Goal: Task Accomplishment & Management: Manage account settings

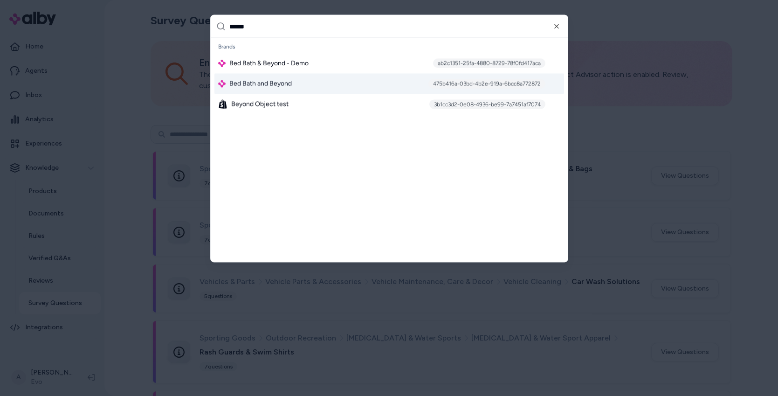
type input "******"
click at [315, 84] on div "Bed Bath and Beyond 475b416a-03bd-4b2e-919a-6bcc8a772872" at bounding box center [388, 84] width 349 height 21
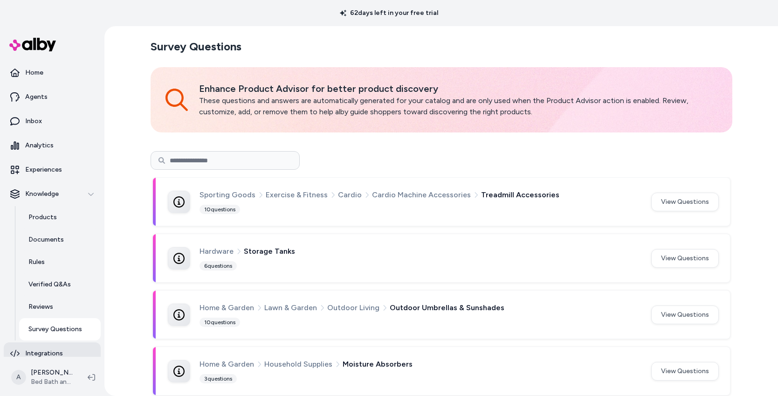
scroll to position [8, 0]
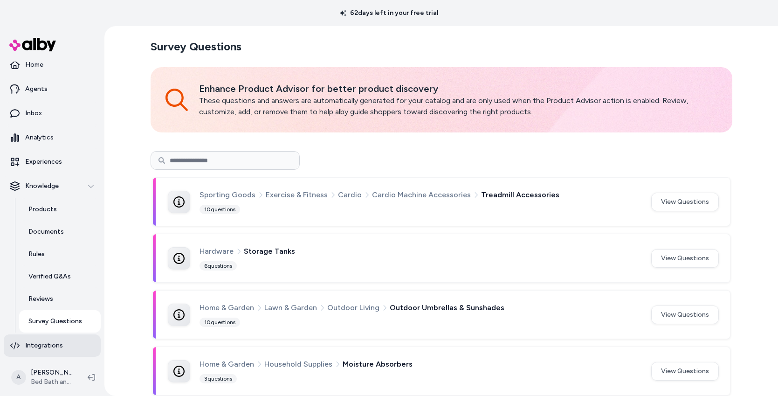
click at [53, 348] on p "Integrations" at bounding box center [44, 345] width 38 height 9
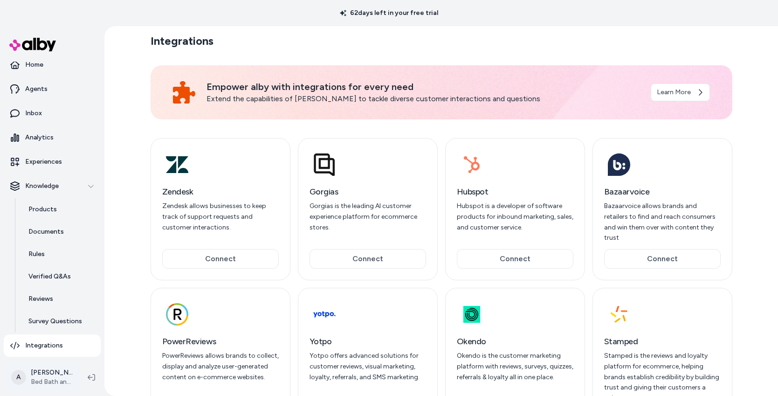
click at [51, 382] on html "62 days left in your free trial Home Agents Inbox Analytics Experiences Knowled…" at bounding box center [389, 198] width 778 height 396
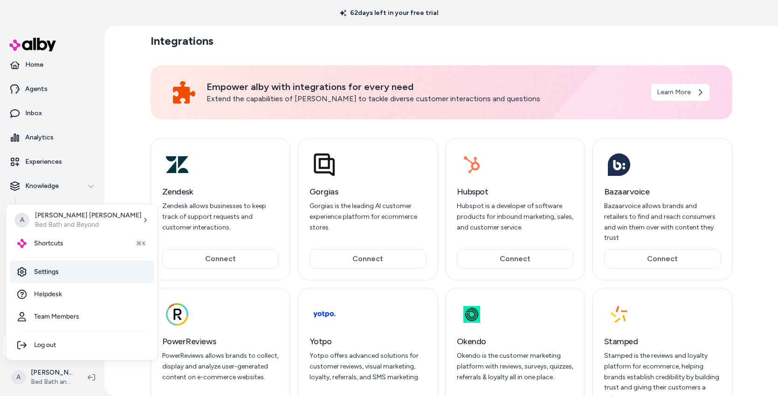
click at [59, 273] on link "Settings" at bounding box center [82, 271] width 144 height 22
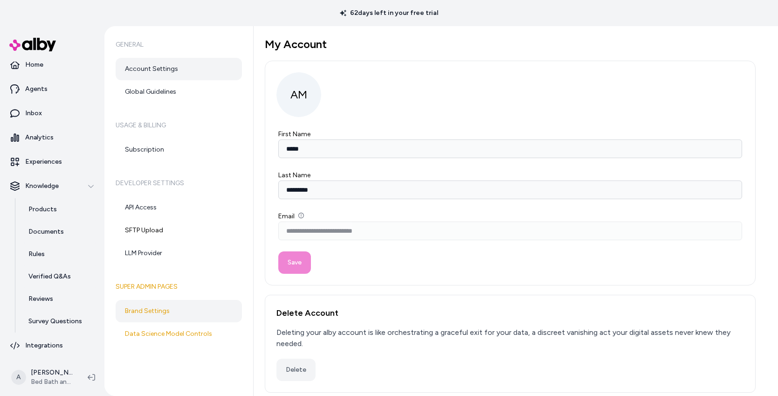
click at [191, 314] on link "Brand Settings" at bounding box center [179, 311] width 126 height 22
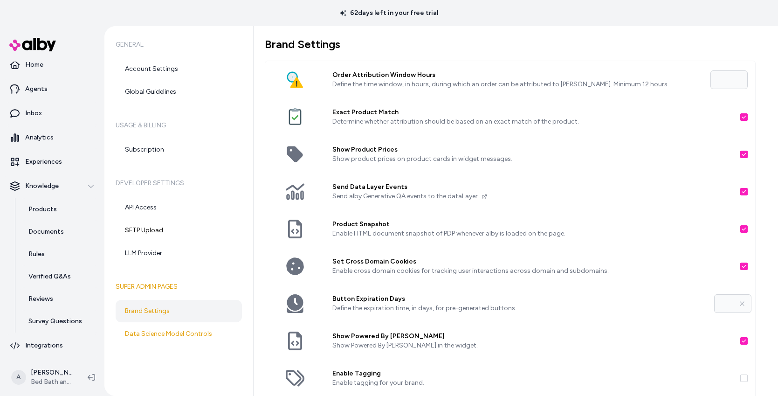
scroll to position [160, 0]
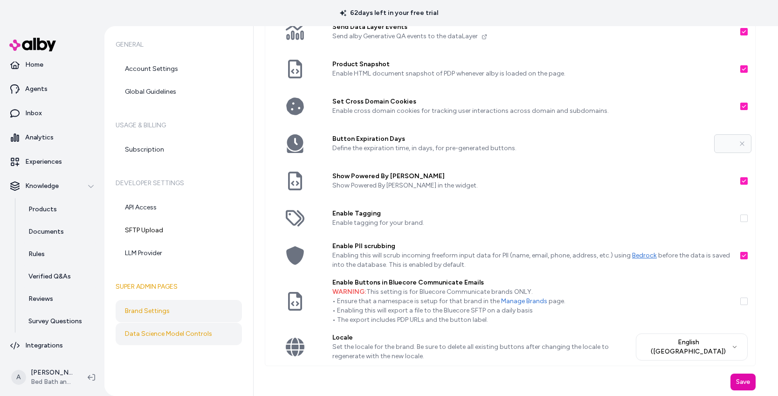
click at [165, 340] on link "Data Science Model Controls" at bounding box center [179, 333] width 126 height 22
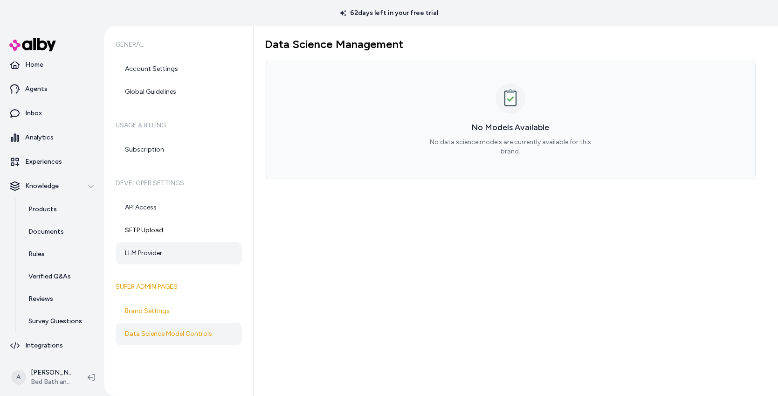
click at [159, 255] on link "LLM Provider" at bounding box center [179, 253] width 126 height 22
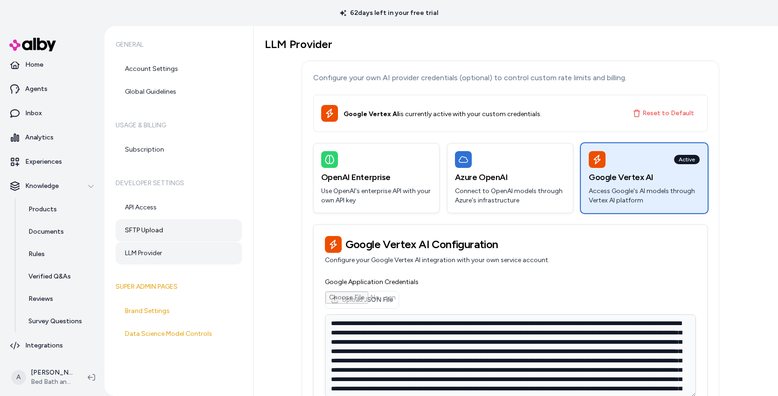
click at [176, 231] on link "SFTP Upload" at bounding box center [179, 230] width 126 height 22
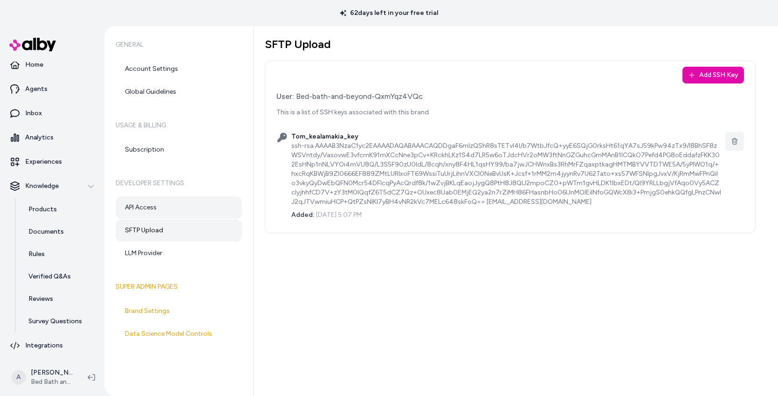
click at [180, 211] on link "API Access" at bounding box center [179, 207] width 126 height 22
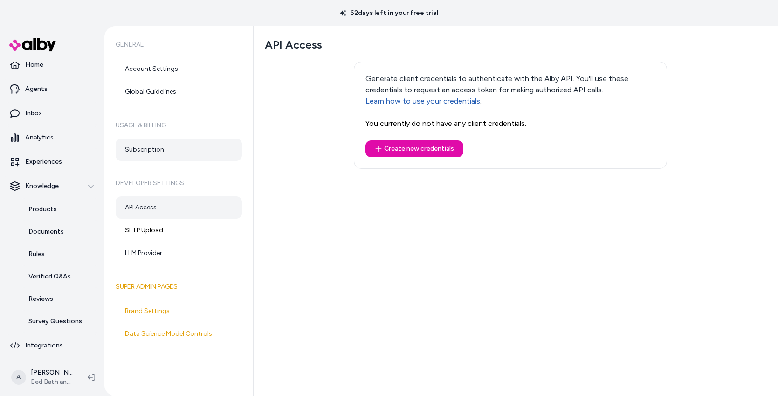
click at [180, 147] on link "Subscription" at bounding box center [179, 149] width 126 height 22
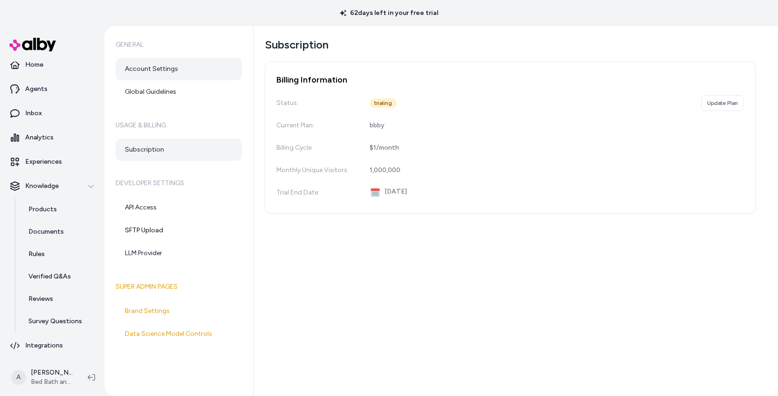
click at [175, 75] on link "Account Settings" at bounding box center [179, 69] width 126 height 22
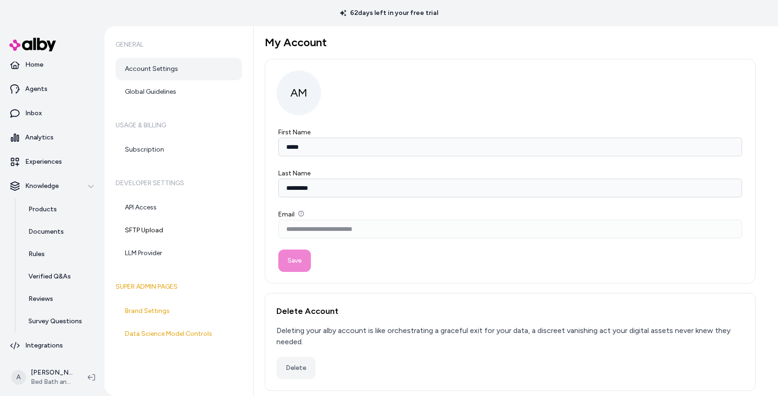
scroll to position [2, 0]
click at [158, 90] on link "Global Guidelines" at bounding box center [179, 92] width 126 height 22
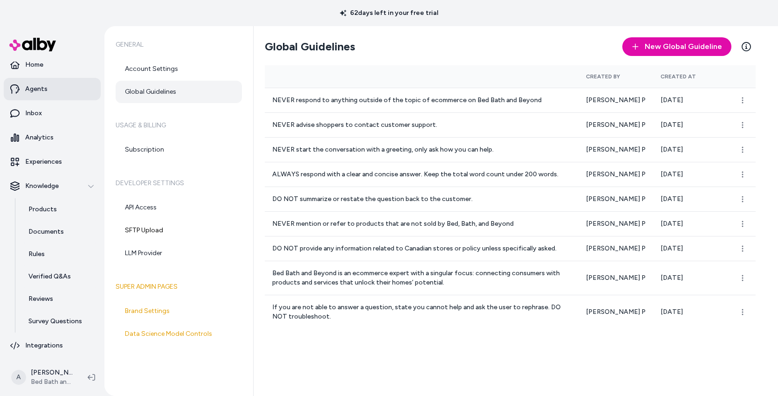
click at [36, 88] on p "Agents" at bounding box center [36, 88] width 22 height 9
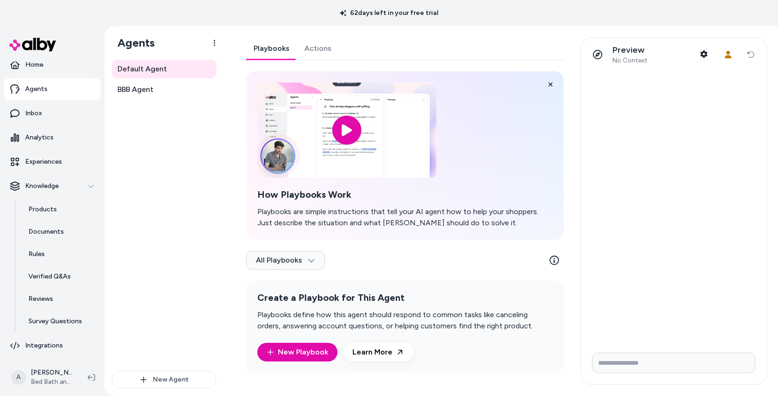
click at [324, 48] on link "Actions" at bounding box center [318, 48] width 42 height 22
click at [265, 41] on link "Playbooks" at bounding box center [271, 48] width 51 height 22
click at [160, 92] on link "BBB Agent" at bounding box center [164, 89] width 104 height 19
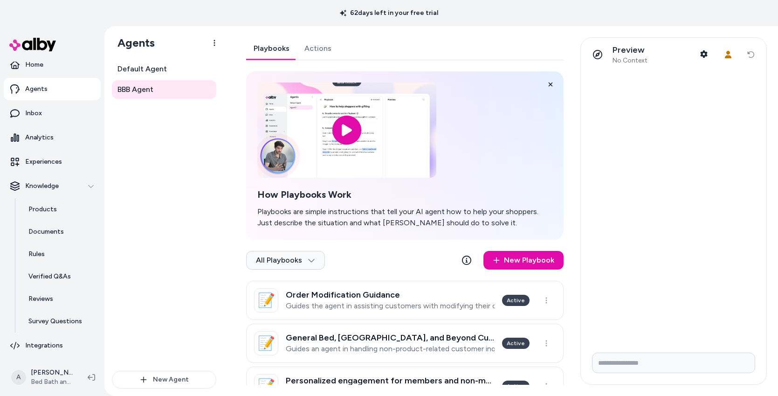
click at [318, 53] on link "Actions" at bounding box center [318, 48] width 42 height 22
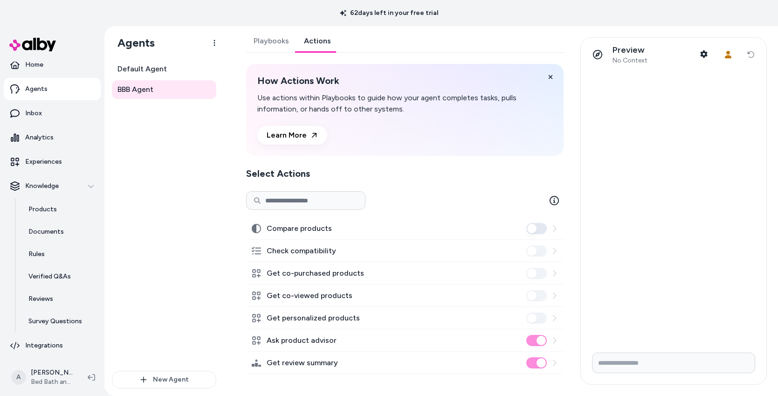
scroll to position [8, 0]
click at [50, 161] on p "Experiences" at bounding box center [43, 161] width 37 height 9
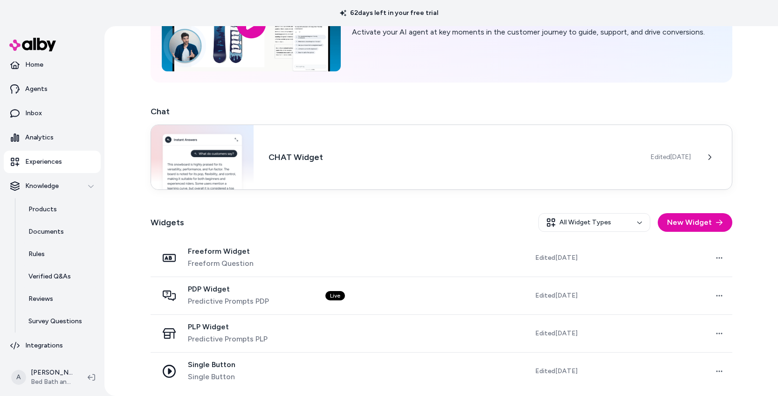
scroll to position [102, 0]
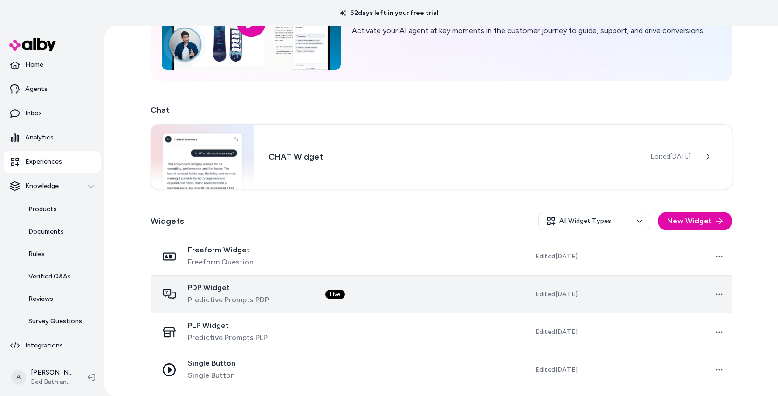
click at [417, 294] on td "Live" at bounding box center [391, 294] width 147 height 38
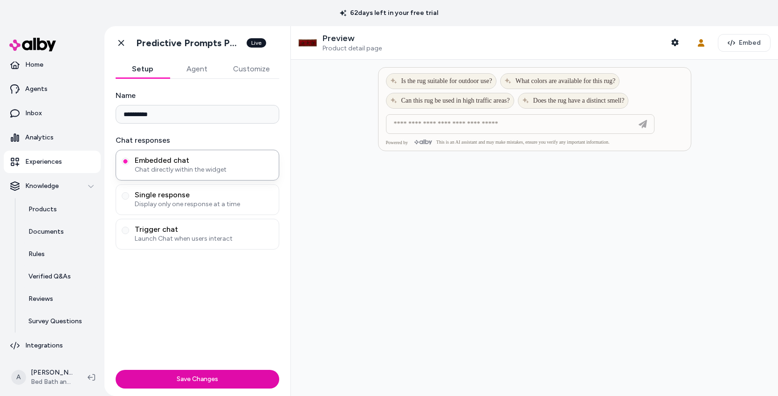
click at [207, 66] on button "Agent" at bounding box center [197, 69] width 54 height 19
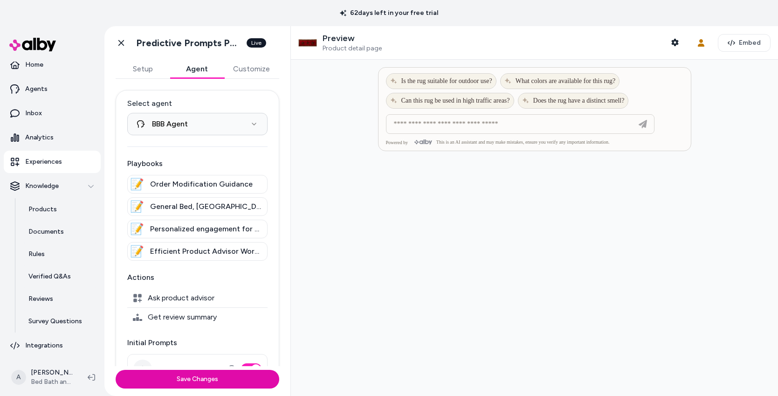
click at [252, 63] on button "Customize" at bounding box center [251, 69] width 55 height 19
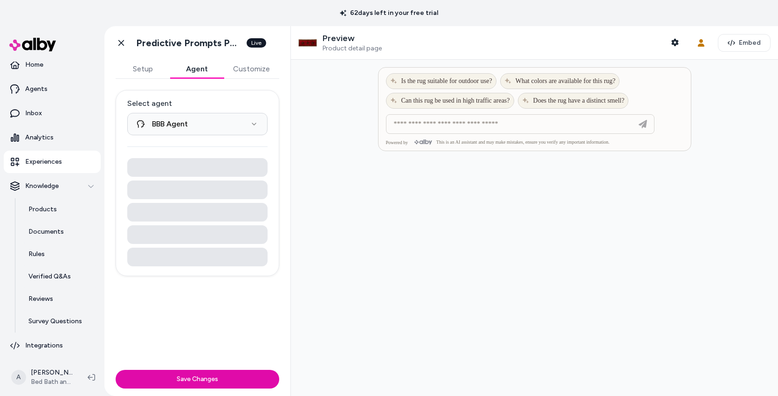
click at [205, 69] on button "Agent" at bounding box center [197, 69] width 54 height 19
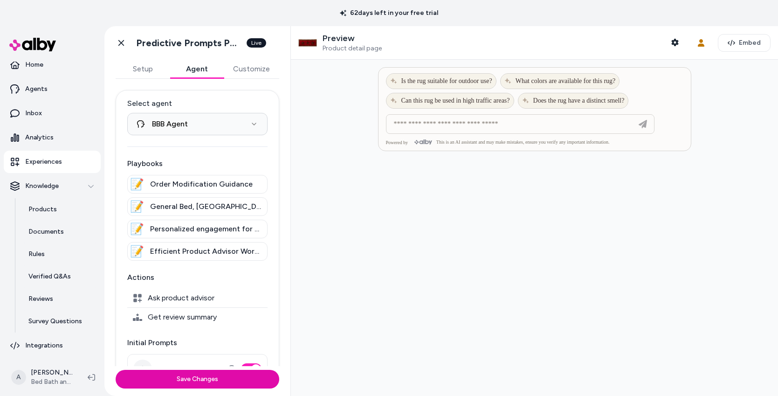
click at [330, 38] on p "Preview" at bounding box center [351, 38] width 59 height 11
drag, startPoint x: 303, startPoint y: 39, endPoint x: 529, endPoint y: 34, distance: 226.0
click at [303, 39] on img at bounding box center [307, 43] width 19 height 19
click at [671, 41] on icon "button" at bounding box center [674, 42] width 7 height 7
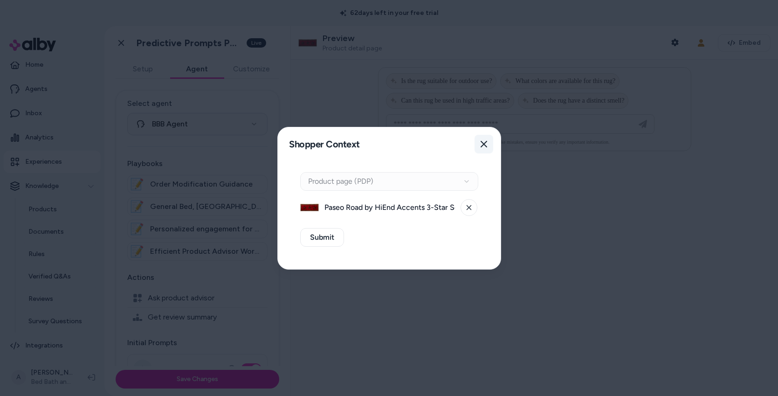
click at [487, 142] on icon "button" at bounding box center [483, 143] width 7 height 7
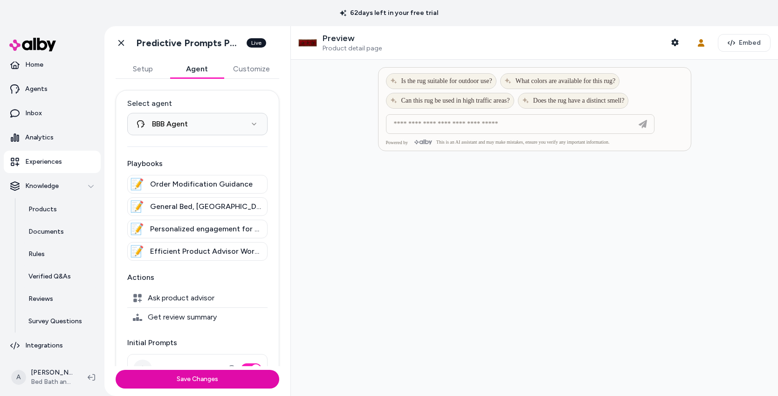
click at [493, 228] on div at bounding box center [534, 228] width 487 height 336
click at [341, 39] on p "Preview" at bounding box center [351, 38] width 59 height 11
click at [326, 42] on p "Preview" at bounding box center [351, 38] width 59 height 11
click at [315, 43] on img at bounding box center [307, 43] width 19 height 19
click at [185, 74] on button "Agent" at bounding box center [197, 69] width 54 height 19
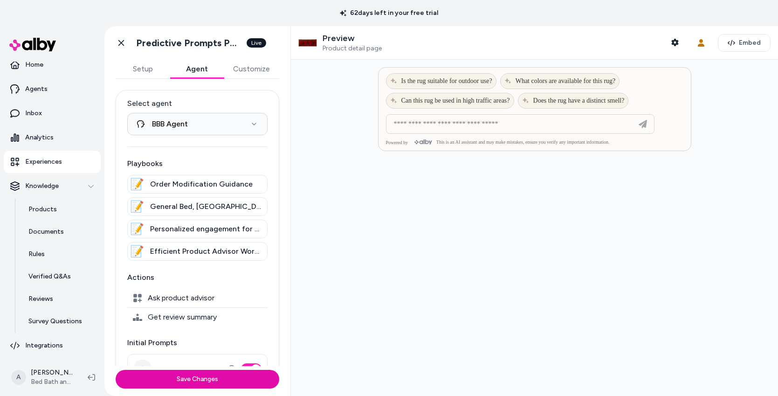
click at [343, 45] on span "Product detail page" at bounding box center [351, 48] width 59 height 8
click at [317, 41] on div "Preview Product detail page" at bounding box center [339, 43] width 83 height 20
click at [308, 41] on img at bounding box center [307, 43] width 19 height 19
click at [254, 73] on button "Customize" at bounding box center [251, 69] width 55 height 19
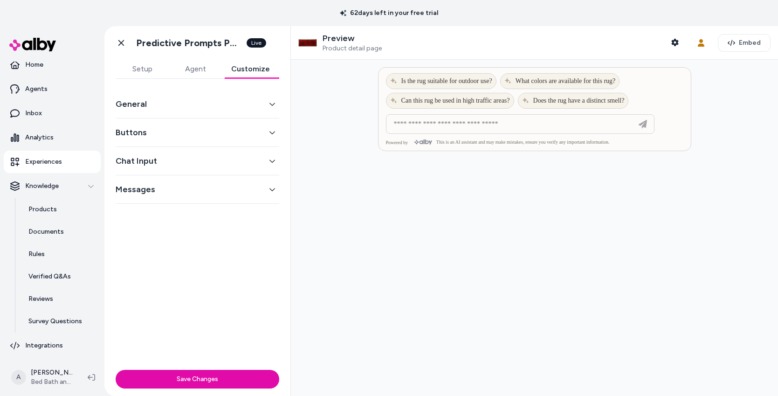
click at [199, 71] on button "Agent" at bounding box center [195, 69] width 53 height 19
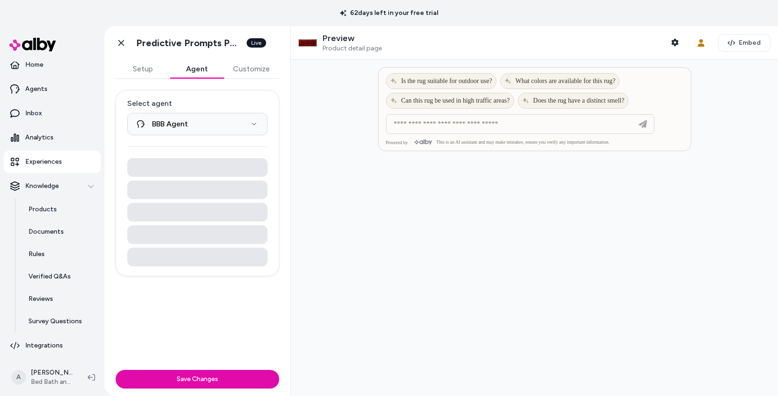
click at [449, 138] on div at bounding box center [534, 126] width 312 height 25
click at [448, 123] on input at bounding box center [510, 123] width 245 height 11
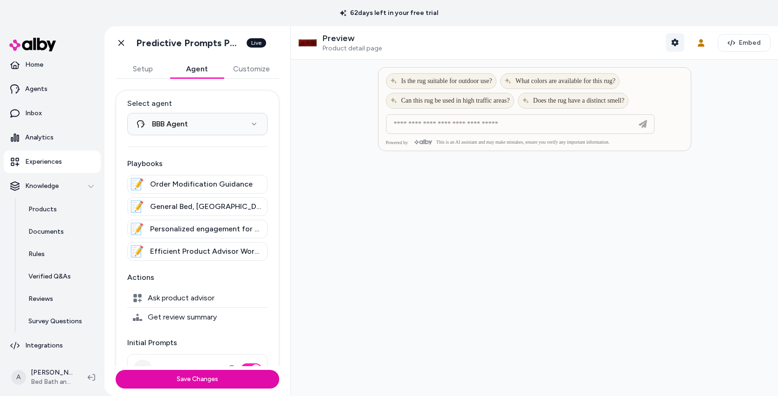
click at [670, 47] on button "Shopper Context" at bounding box center [674, 42] width 19 height 19
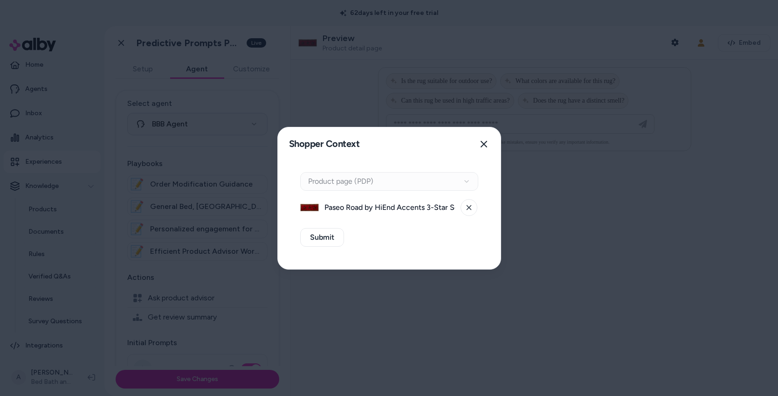
click at [354, 184] on div "Context Type Product page (PDP)" at bounding box center [389, 181] width 178 height 19
click at [468, 208] on icon at bounding box center [469, 208] width 6 height 6
click at [335, 210] on button "Select a product" at bounding box center [389, 207] width 178 height 19
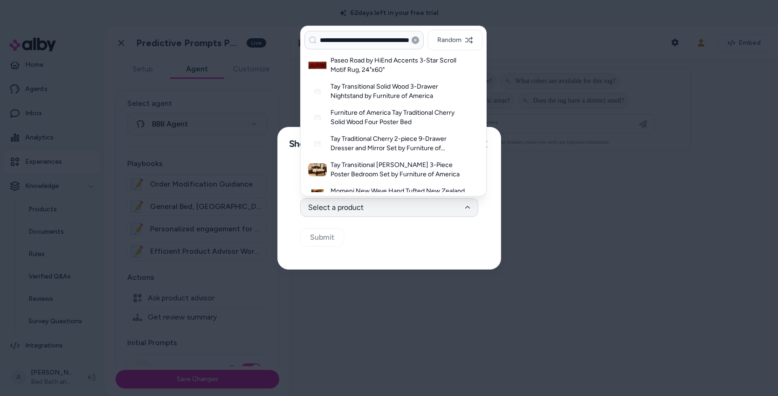
scroll to position [0, 29]
type input "**********"
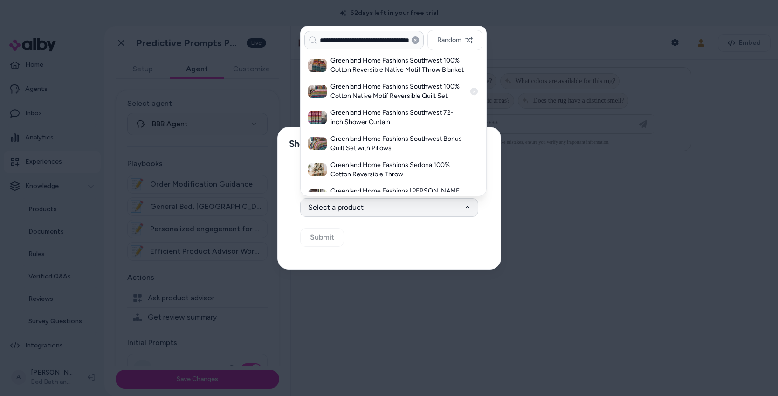
scroll to position [0, 0]
click at [415, 95] on h3 "Greenland Home Fashions Southwest 100% Cotton Native Motif Reversible Quilt Set" at bounding box center [397, 91] width 135 height 19
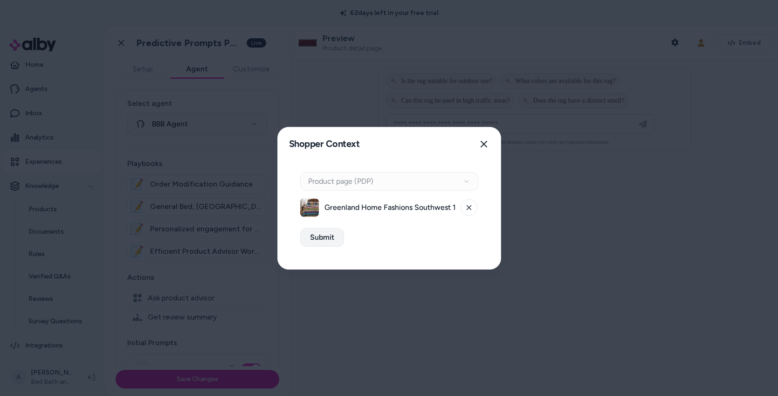
click at [326, 237] on button "Submit" at bounding box center [322, 237] width 44 height 19
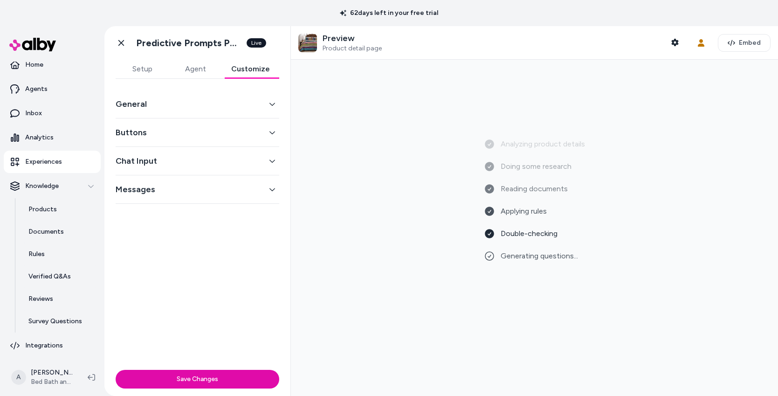
click at [255, 68] on button "Customize" at bounding box center [250, 69] width 57 height 19
click at [135, 72] on button "Setup" at bounding box center [142, 69] width 53 height 19
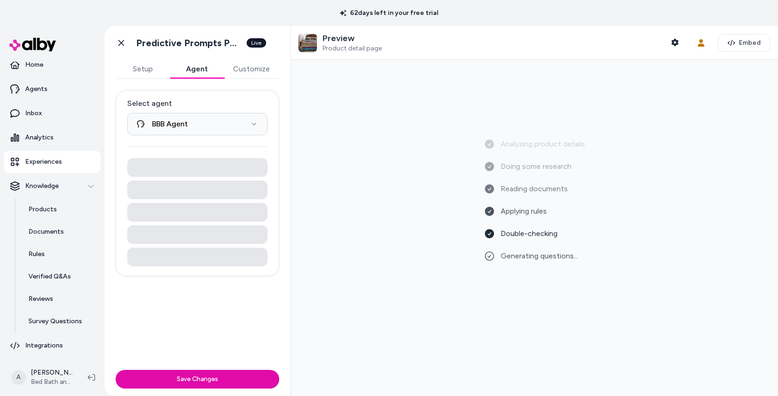
click at [193, 63] on button "Agent" at bounding box center [197, 69] width 54 height 19
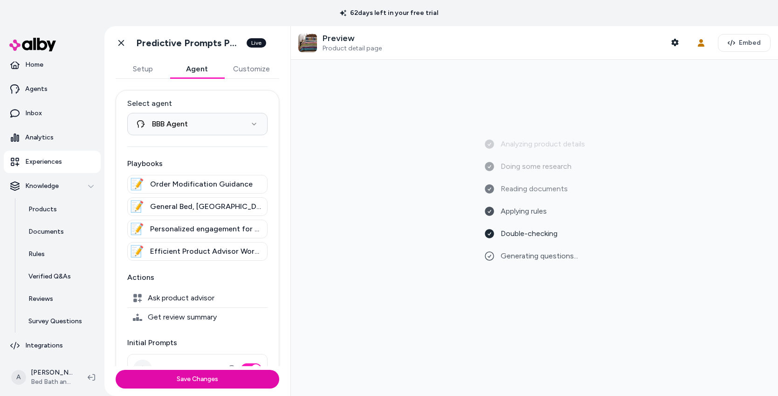
click at [251, 72] on button "Customize" at bounding box center [251, 69] width 55 height 19
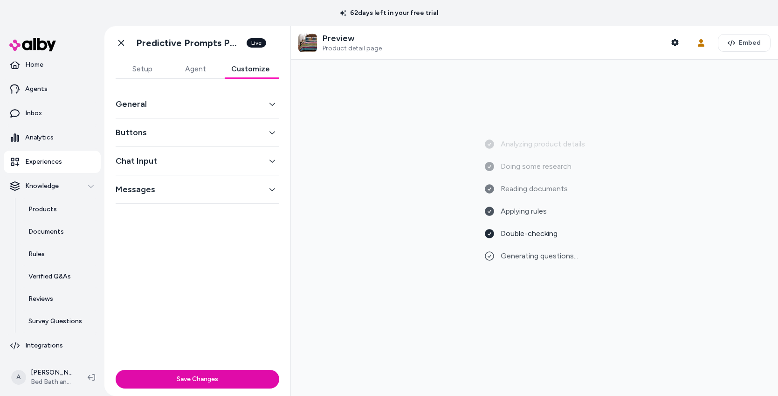
click at [268, 193] on button "Messages" at bounding box center [198, 189] width 164 height 13
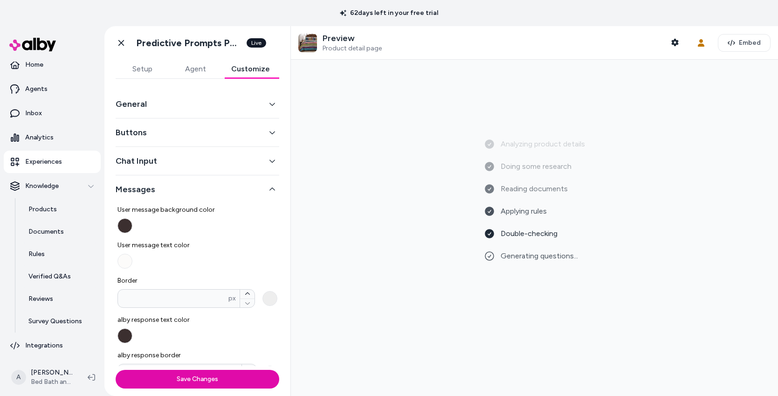
click at [269, 161] on icon "button" at bounding box center [272, 160] width 7 height 7
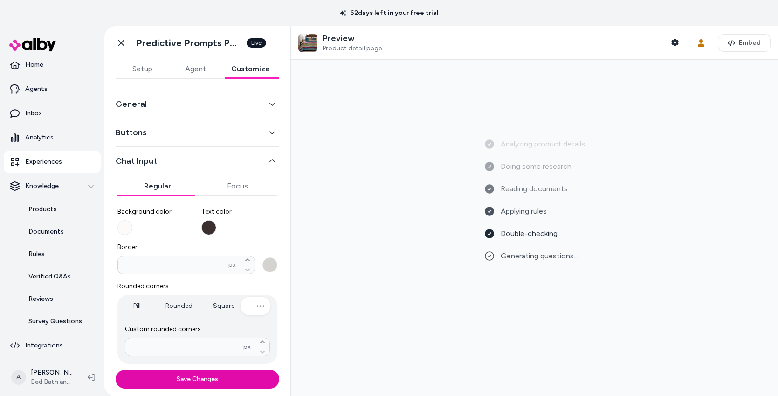
click at [269, 134] on icon "button" at bounding box center [272, 132] width 7 height 7
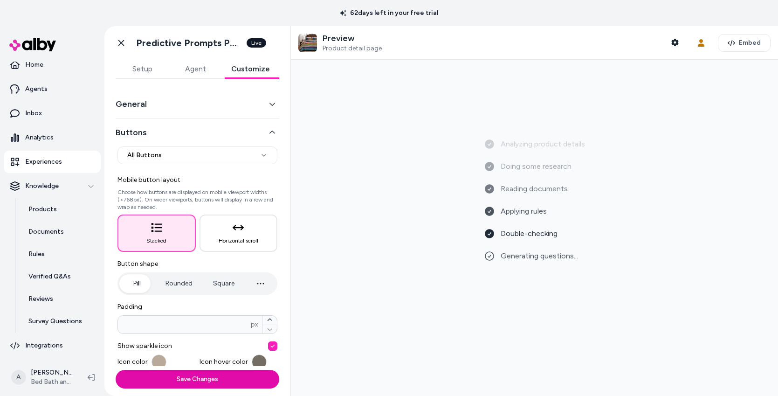
click at [269, 102] on icon "button" at bounding box center [272, 104] width 7 height 7
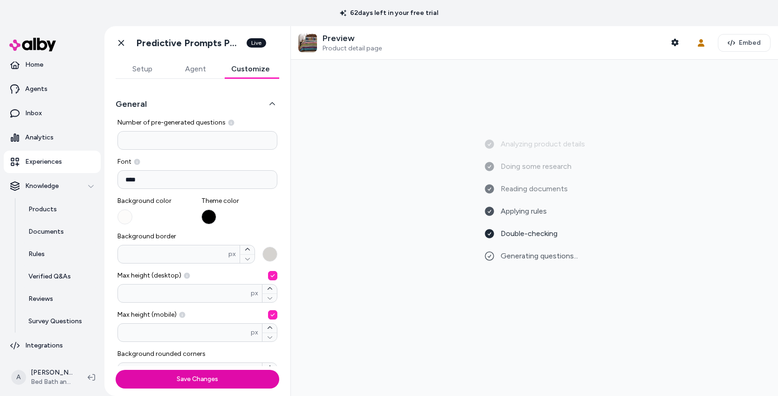
click at [141, 67] on button "Setup" at bounding box center [142, 69] width 53 height 19
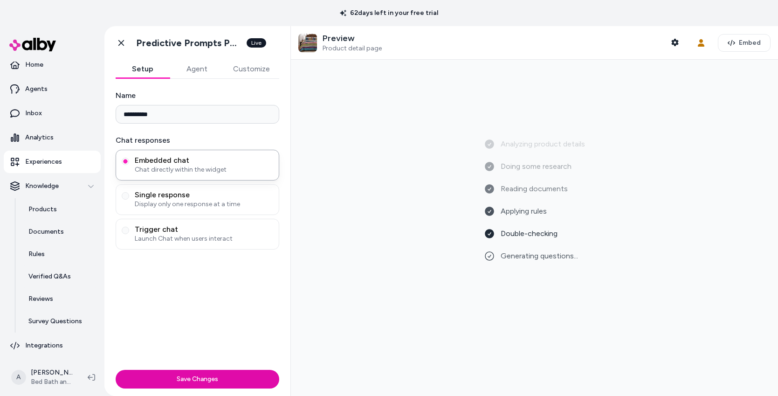
click at [187, 68] on button "Agent" at bounding box center [197, 69] width 54 height 19
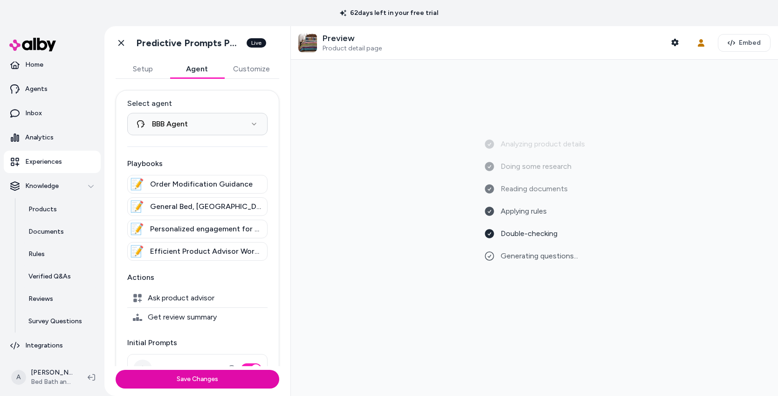
click at [174, 185] on span "Order Modification Guidance" at bounding box center [201, 183] width 103 height 11
click at [190, 206] on span "General Bed, Bath, and Beyond Customer Support" at bounding box center [205, 206] width 111 height 11
click at [194, 231] on span "Personalized engagement for members and non-members" at bounding box center [205, 228] width 111 height 11
click at [189, 253] on span "Efficient Product Advisor Workflow" at bounding box center [205, 251] width 111 height 11
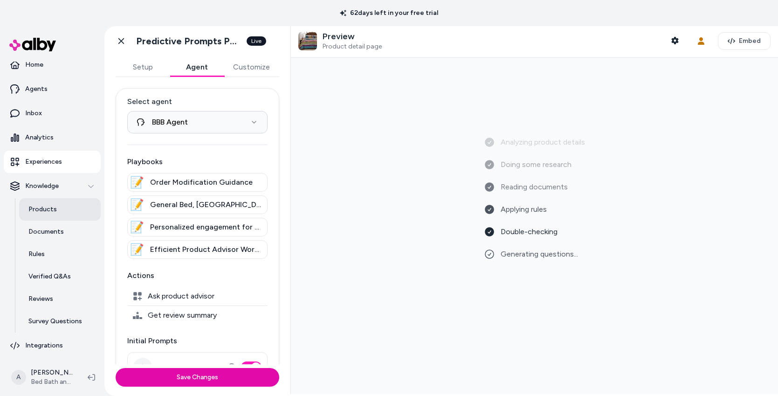
click at [29, 205] on p "Products" at bounding box center [42, 209] width 28 height 9
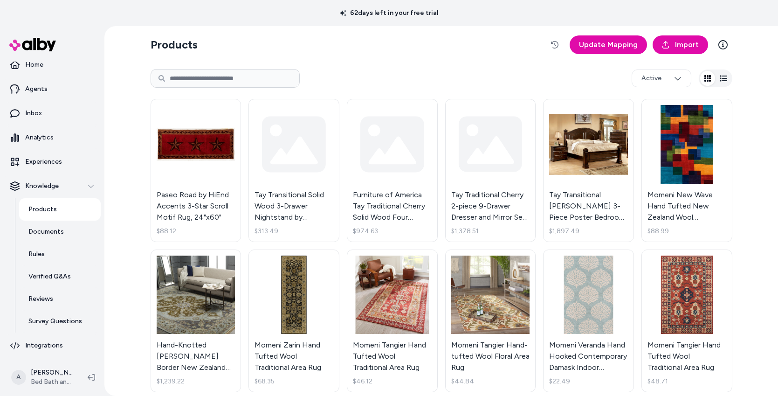
click at [213, 74] on input at bounding box center [224, 78] width 149 height 19
type input "**********"
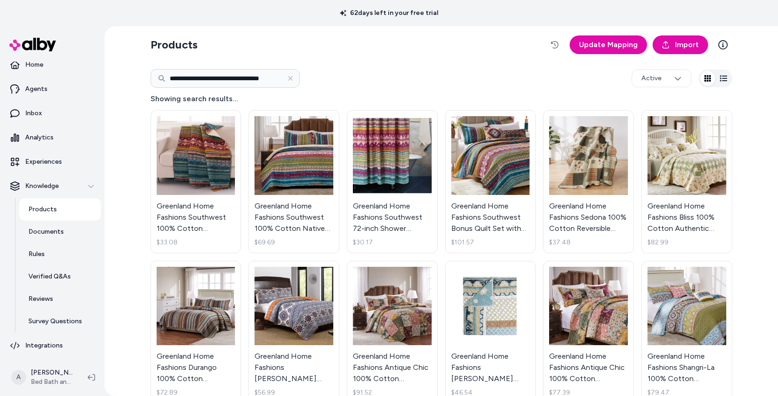
click at [428, 68] on div "**********" at bounding box center [440, 78] width 581 height 30
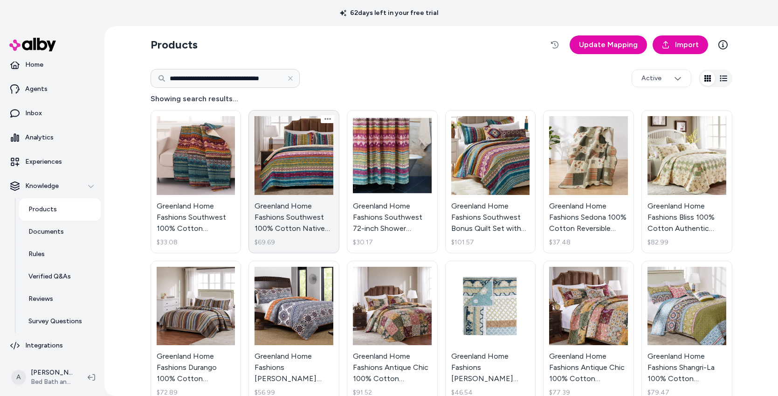
click at [296, 179] on link "Greenland Home Fashions Southwest 100% Cotton Native Motif Reversible Quilt Set…" at bounding box center [293, 181] width 91 height 143
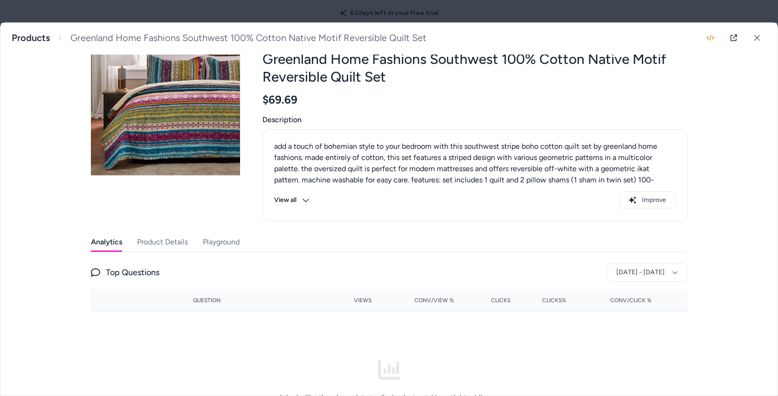
scroll to position [122, 0]
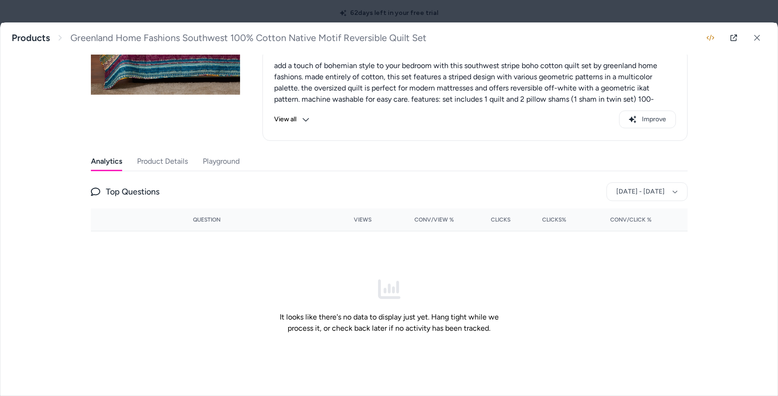
click at [157, 165] on button "Product Details" at bounding box center [162, 161] width 51 height 19
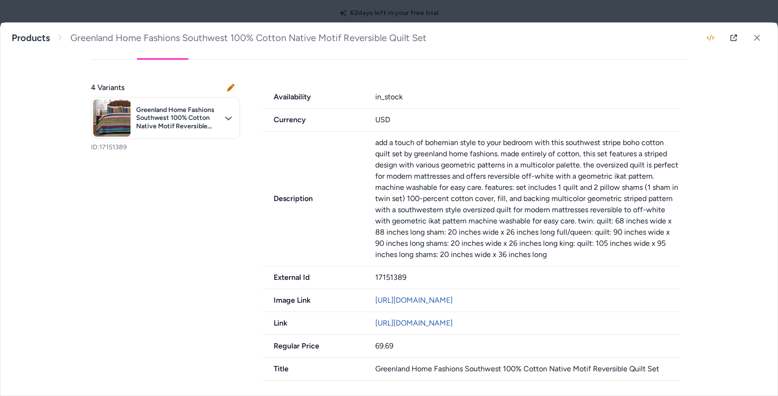
scroll to position [0, 0]
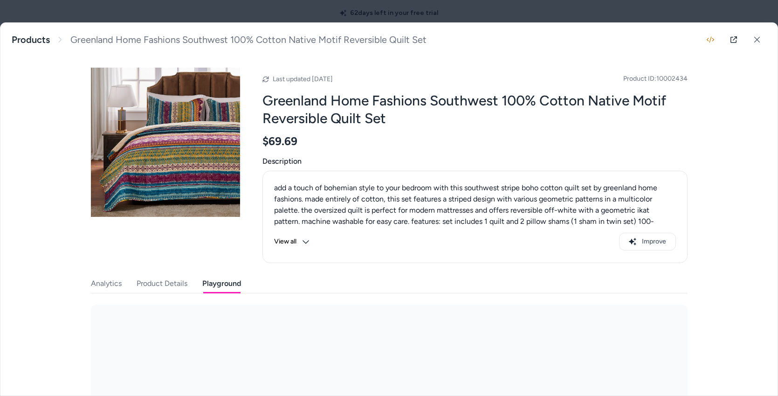
click at [214, 284] on button "Playground" at bounding box center [221, 283] width 39 height 19
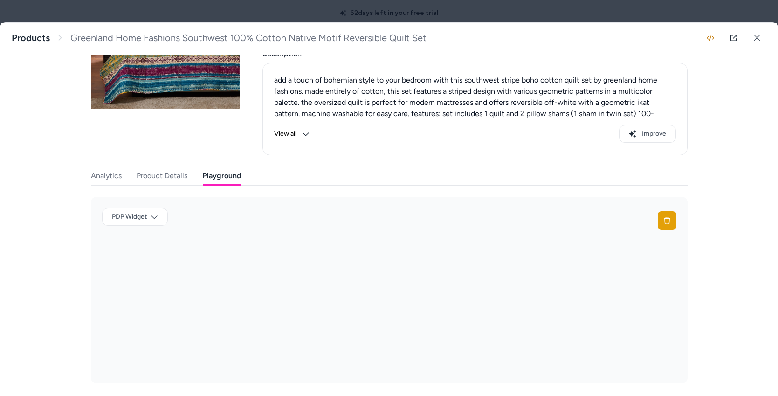
scroll to position [110, 0]
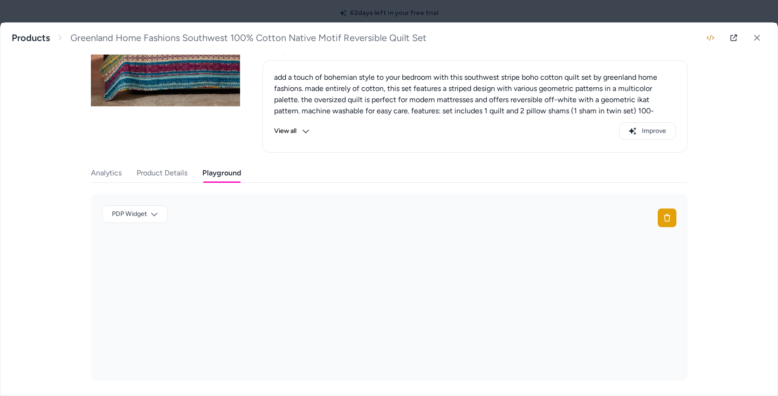
click at [87, 175] on div "Greenland Home Fashions Southwest 100% Cotton Native Motif Reversible Quilt Set…" at bounding box center [388, 209] width 777 height 372
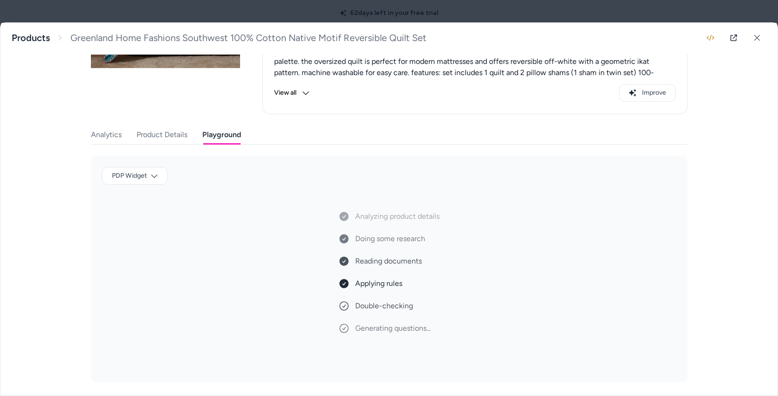
scroll to position [150, 0]
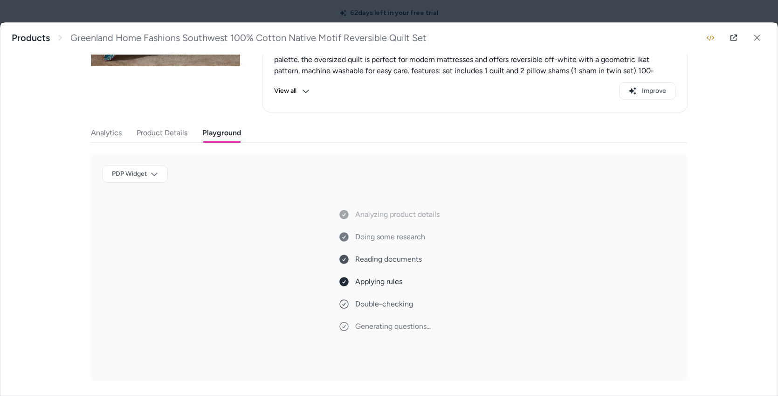
click at [103, 133] on div "Last updated Aug 18, 2025 Product ID: 10002434 Greenland Home Fashions Southwes…" at bounding box center [389, 143] width 596 height 474
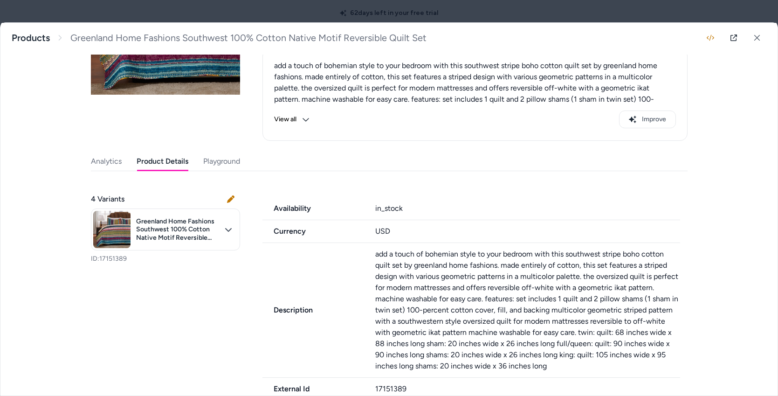
click at [164, 158] on button "Product Details" at bounding box center [163, 161] width 52 height 19
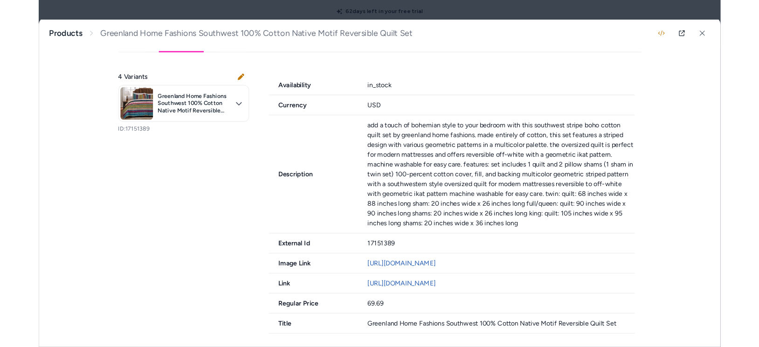
scroll to position [0, 0]
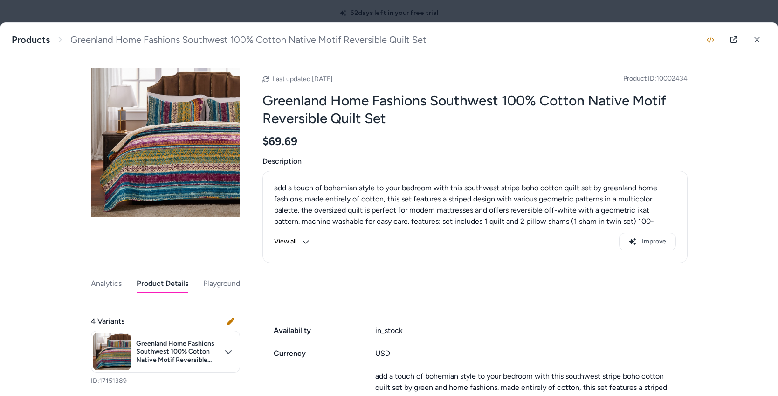
click at [220, 284] on button "Playground" at bounding box center [221, 283] width 37 height 19
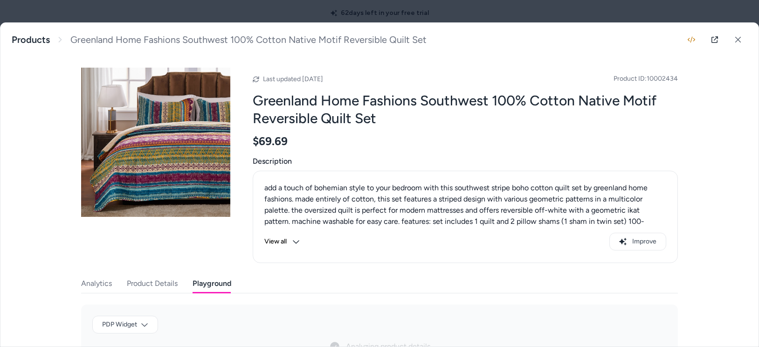
scroll to position [199, 0]
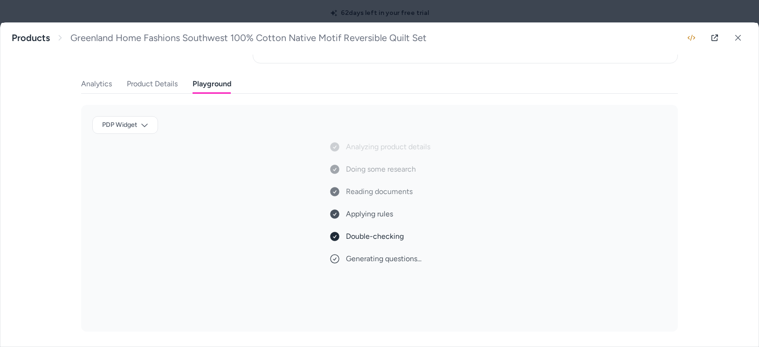
click at [217, 86] on button "Playground" at bounding box center [211, 84] width 39 height 19
click at [136, 124] on body "62 days left in your free trial Home Agents Inbox Analytics Experiences Knowled…" at bounding box center [379, 173] width 759 height 347
click at [299, 128] on div at bounding box center [379, 173] width 759 height 347
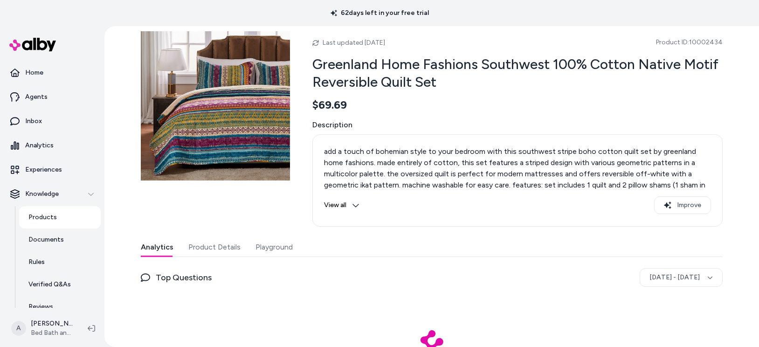
scroll to position [80, 0]
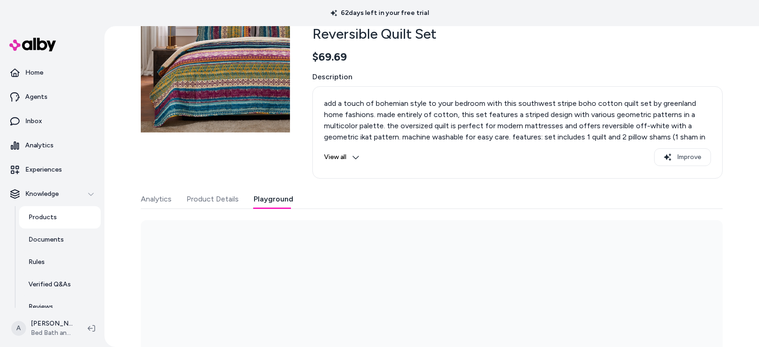
click at [275, 200] on button "Playground" at bounding box center [273, 199] width 40 height 19
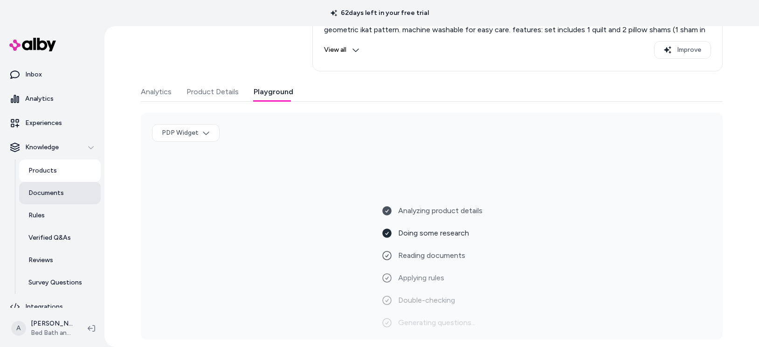
scroll to position [57, 0]
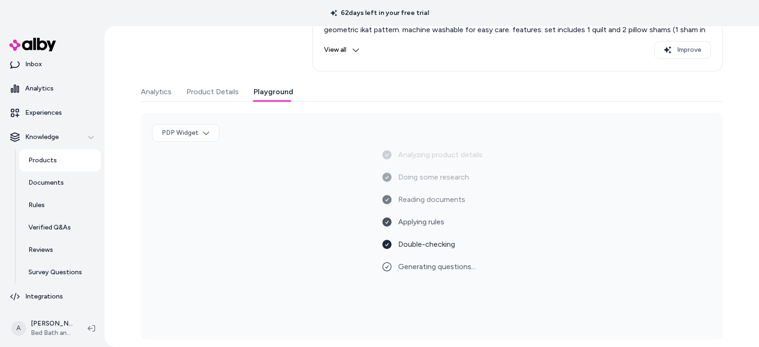
click at [567, 209] on div "Analyzing product details Doing some research Reading documents Applying rules …" at bounding box center [431, 238] width 559 height 179
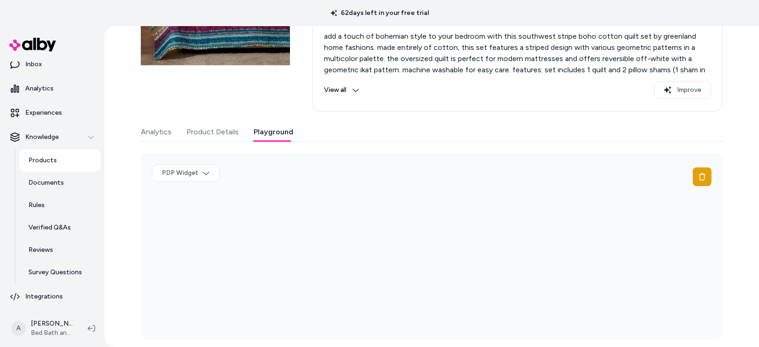
scroll to position [187, 0]
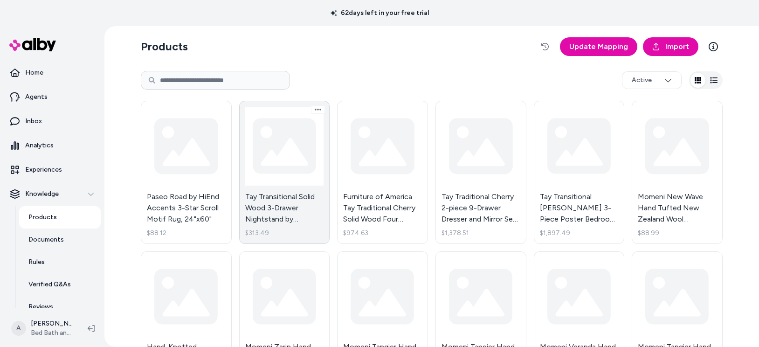
click at [272, 167] on link "Tay Transitional Solid Wood 3-Drawer Nightstand by Furniture of America $313.49" at bounding box center [284, 172] width 91 height 143
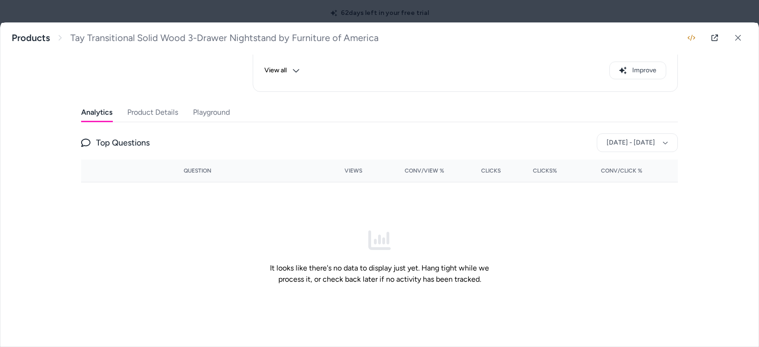
click at [211, 118] on button "Playground" at bounding box center [211, 112] width 37 height 19
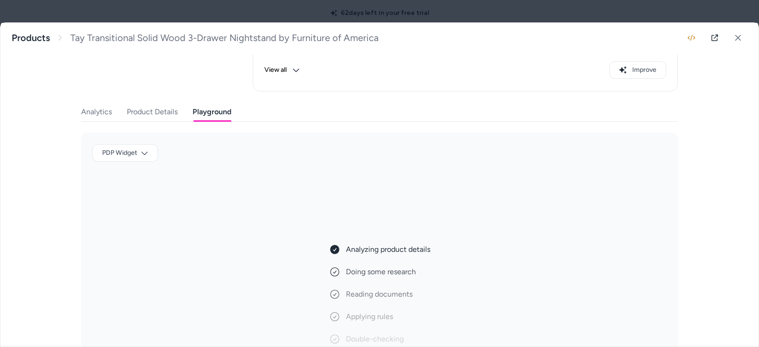
scroll to position [199, 0]
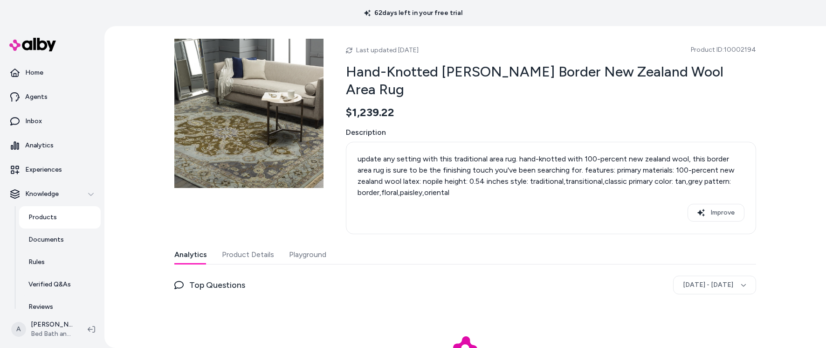
scroll to position [62, 0]
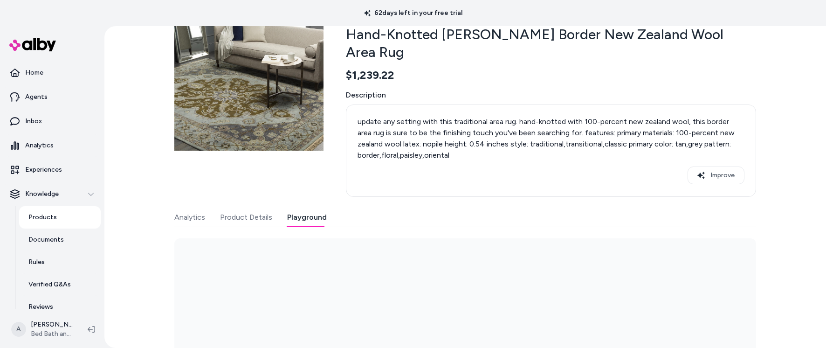
click at [306, 208] on button "Playground" at bounding box center [307, 217] width 40 height 19
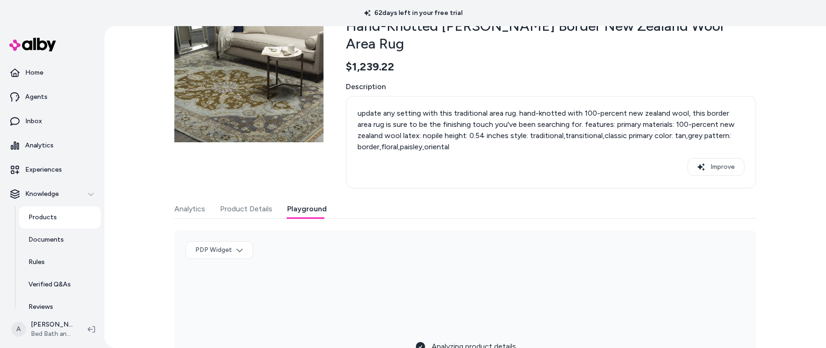
scroll to position [169, 0]
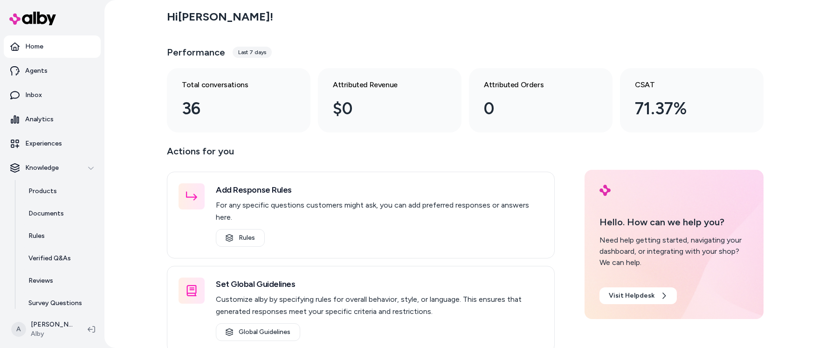
click at [426, 153] on p "Actions for you" at bounding box center [361, 155] width 388 height 22
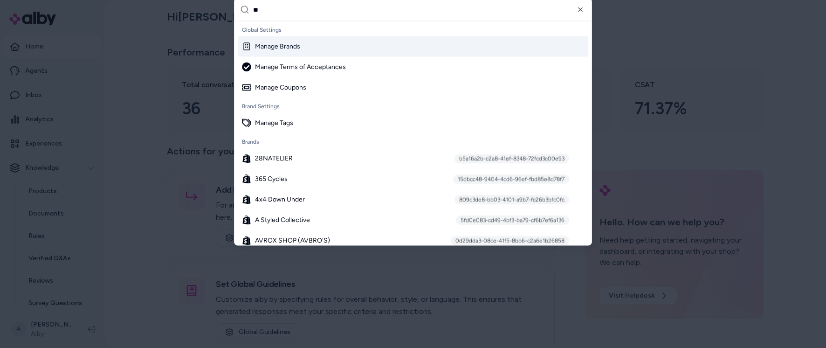
type input "***"
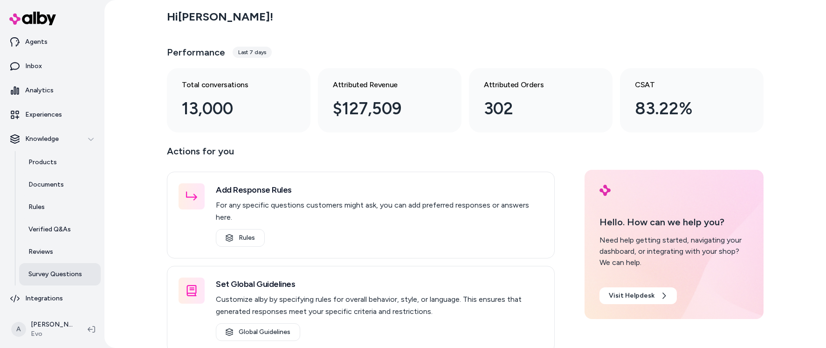
scroll to position [30, 0]
click at [44, 274] on p "Survey Questions" at bounding box center [55, 272] width 54 height 9
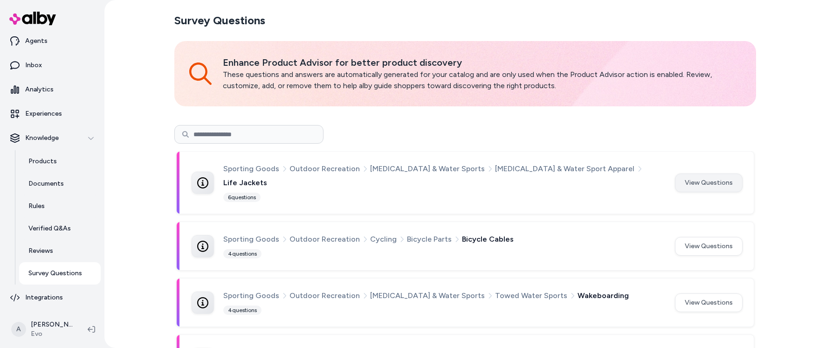
click at [685, 173] on button "View Questions" at bounding box center [709, 182] width 68 height 19
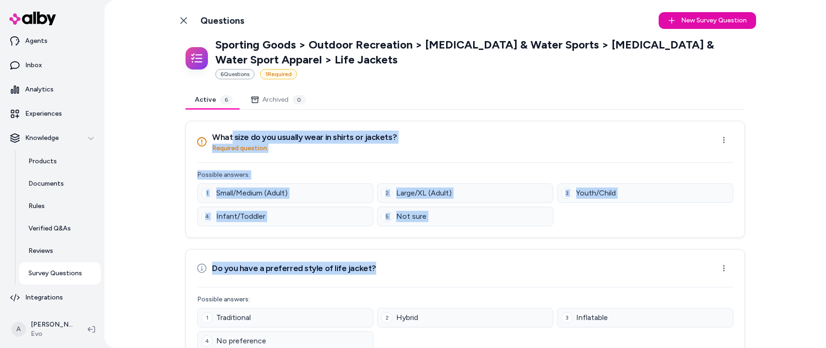
drag, startPoint x: 229, startPoint y: 135, endPoint x: 405, endPoint y: 265, distance: 218.6
click at [405, 265] on div "Do you have a preferred style of life jacket? Open menu" at bounding box center [465, 268] width 536 height 19
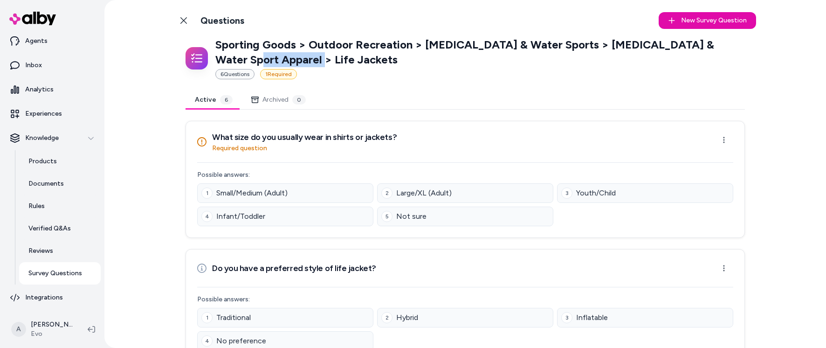
drag, startPoint x: 214, startPoint y: 57, endPoint x: 296, endPoint y: 59, distance: 81.5
click at [296, 59] on p "Sporting Goods > Outdoor Recreation > [MEDICAL_DATA] & Water Sports > [MEDICAL_…" at bounding box center [479, 52] width 529 height 30
click at [270, 144] on p "Required question" at bounding box center [304, 148] width 185 height 9
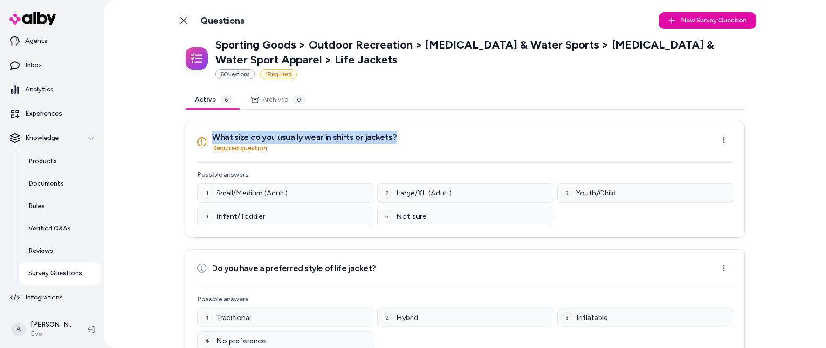
drag, startPoint x: 212, startPoint y: 137, endPoint x: 391, endPoint y: 133, distance: 179.9
click at [391, 133] on div "What size do you usually wear in shirts or jackets? Required question Open menu" at bounding box center [465, 141] width 536 height 22
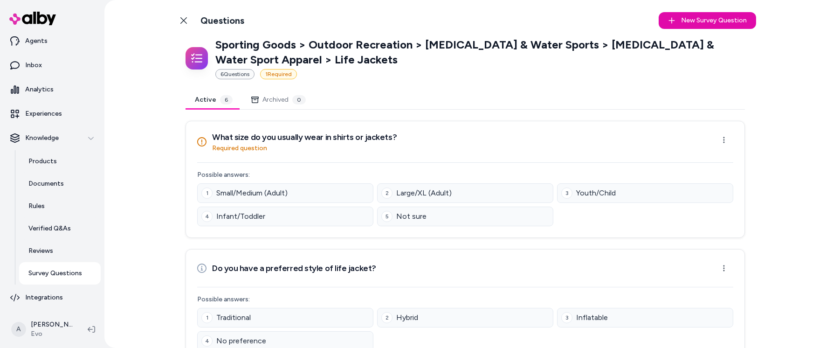
click at [238, 149] on p "Required question" at bounding box center [304, 148] width 185 height 9
click at [237, 137] on h3 "What size do you usually wear in shirts or jackets?" at bounding box center [304, 136] width 185 height 13
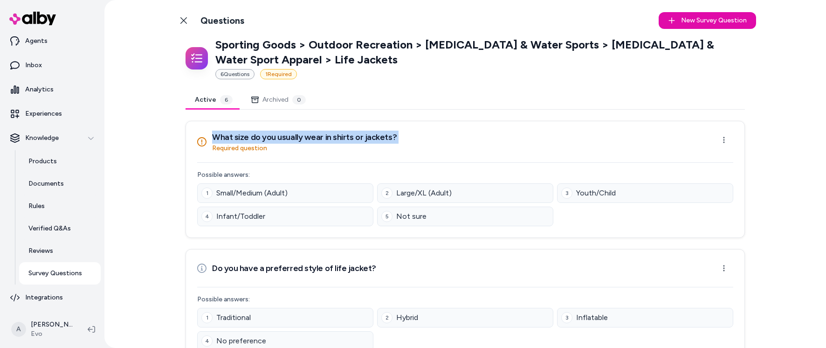
click at [237, 137] on h3 "What size do you usually wear in shirts or jackets?" at bounding box center [304, 136] width 185 height 13
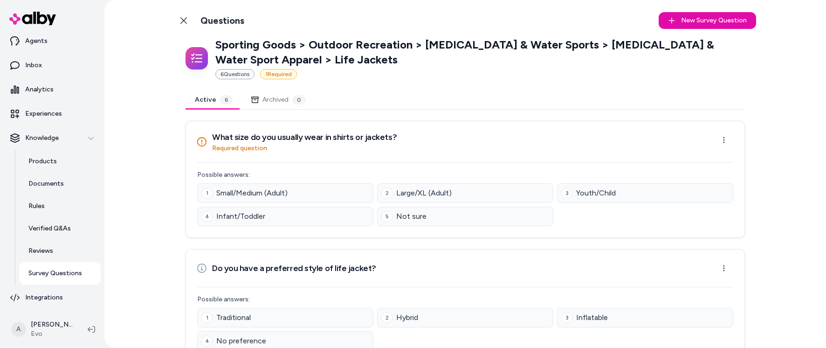
click at [238, 148] on p "Required question" at bounding box center [304, 148] width 185 height 9
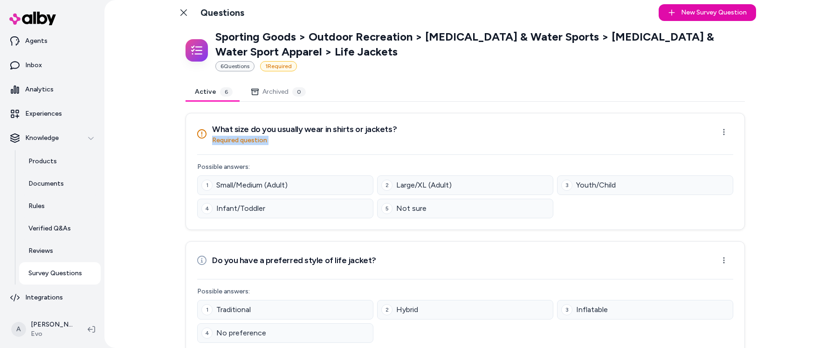
scroll to position [16, 0]
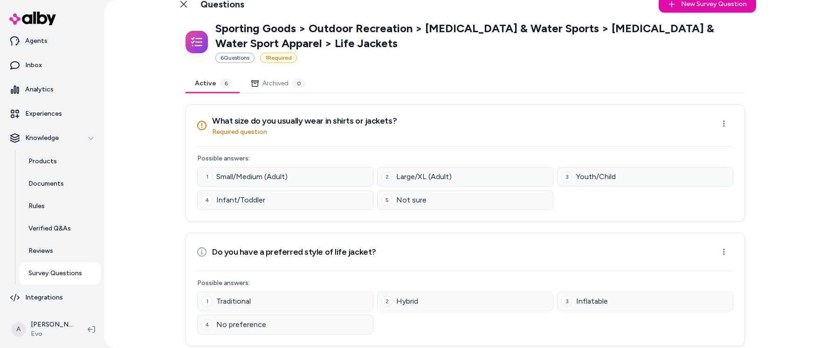
click at [290, 178] on div "1 Small/Medium (Adult)" at bounding box center [285, 177] width 176 height 20
click at [428, 175] on span "Large/XL (Adult)" at bounding box center [423, 176] width 55 height 11
click at [603, 169] on div "3 Youth/Child" at bounding box center [645, 177] width 176 height 20
drag, startPoint x: 318, startPoint y: 203, endPoint x: 416, endPoint y: 201, distance: 97.9
click at [318, 203] on div "4 Infant/Toddler" at bounding box center [285, 200] width 176 height 20
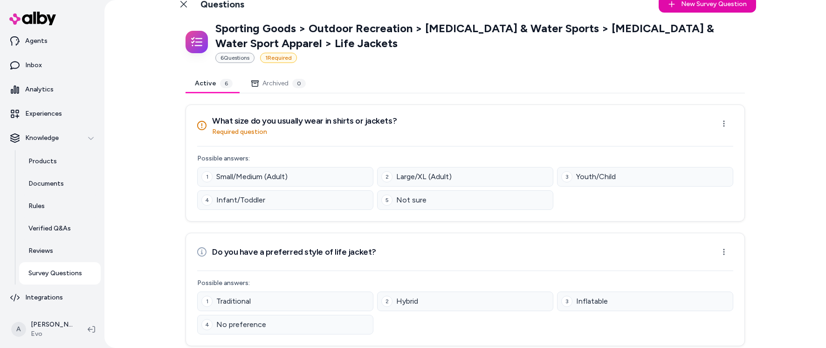
click at [417, 201] on span "Not sure" at bounding box center [411, 199] width 30 height 11
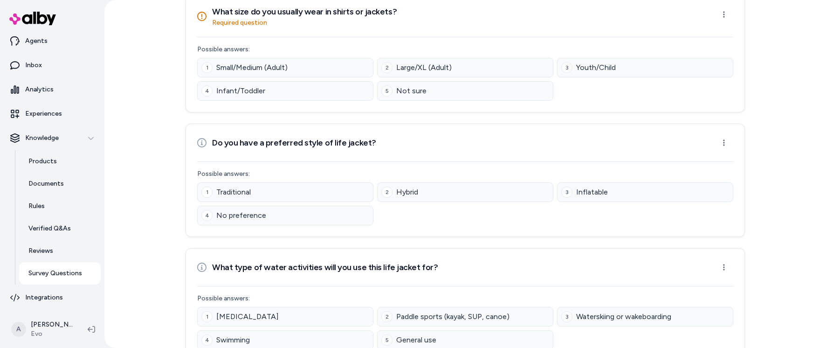
scroll to position [146, 0]
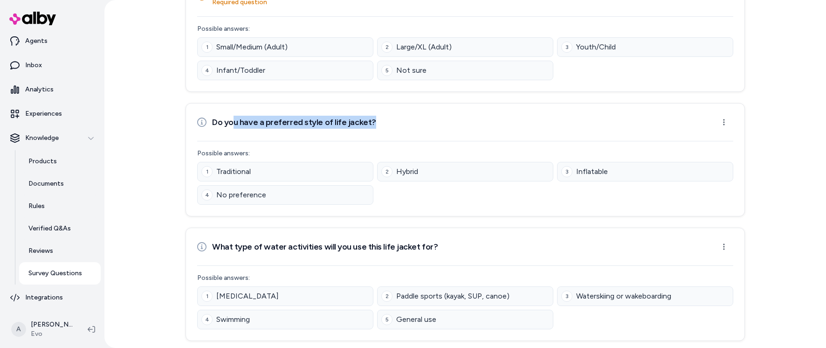
drag, startPoint x: 229, startPoint y: 123, endPoint x: 381, endPoint y: 116, distance: 152.0
click at [381, 116] on div "Do you have a preferred style of life jacket? Open menu" at bounding box center [465, 122] width 536 height 19
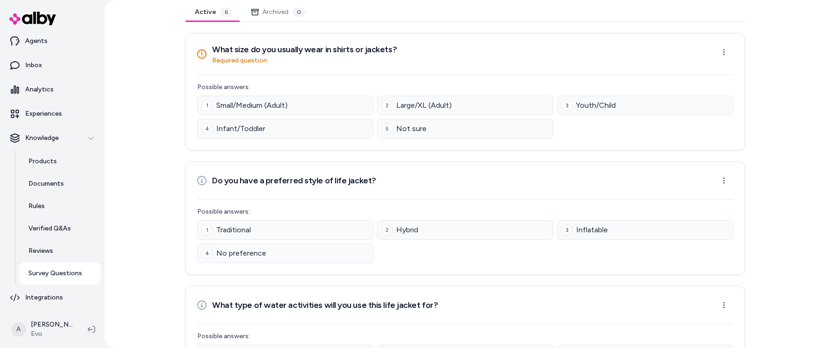
scroll to position [78, 0]
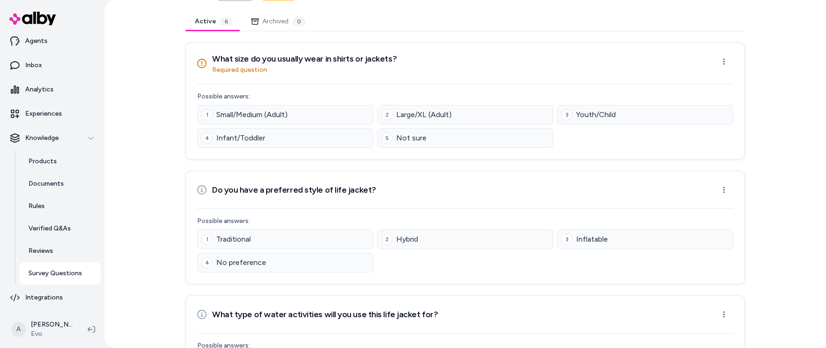
click at [397, 112] on span "Large/XL (Adult)" at bounding box center [423, 114] width 55 height 11
click at [424, 113] on span "Large/XL (Adult)" at bounding box center [423, 114] width 55 height 11
drag, startPoint x: 403, startPoint y: 115, endPoint x: 435, endPoint y: 116, distance: 31.3
click at [419, 115] on span "Large/XL (Adult)" at bounding box center [423, 114] width 55 height 11
click at [727, 61] on html "Home Agents Inbox Analytics Experiences Knowledge Products Documents Rules Veri…" at bounding box center [413, 174] width 826 height 348
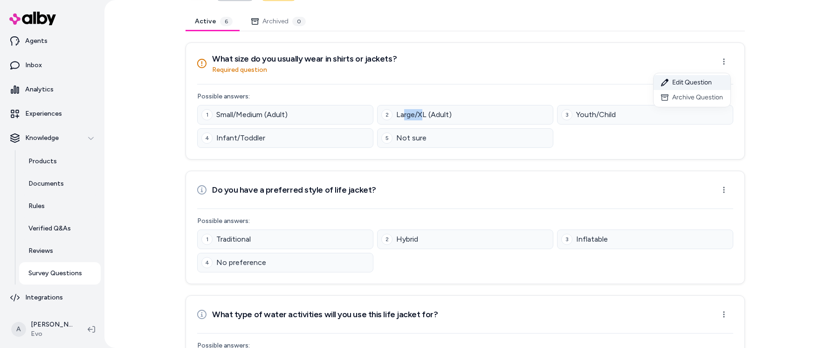
click at [709, 79] on div "Edit Question" at bounding box center [691, 82] width 77 height 15
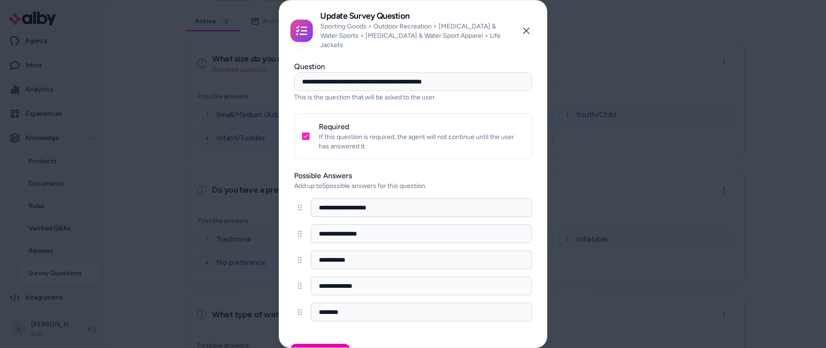
click at [498, 72] on input "**********" at bounding box center [413, 81] width 238 height 19
drag, startPoint x: 485, startPoint y: 70, endPoint x: 491, endPoint y: 74, distance: 6.1
click at [491, 74] on input "**********" at bounding box center [413, 81] width 238 height 19
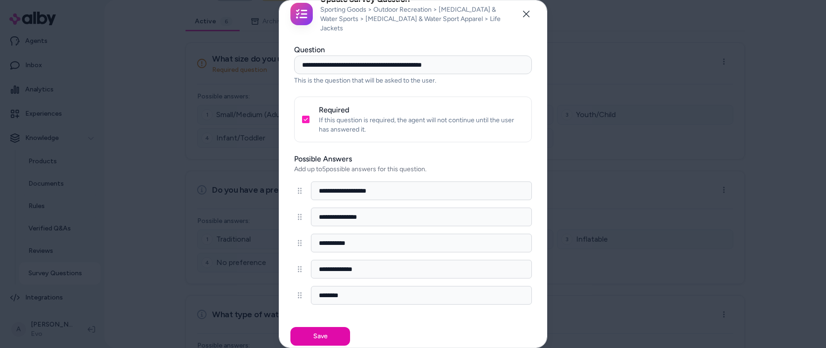
drag, startPoint x: 367, startPoint y: 175, endPoint x: 367, endPoint y: 277, distance: 102.5
click at [367, 277] on div "**********" at bounding box center [413, 242] width 238 height 123
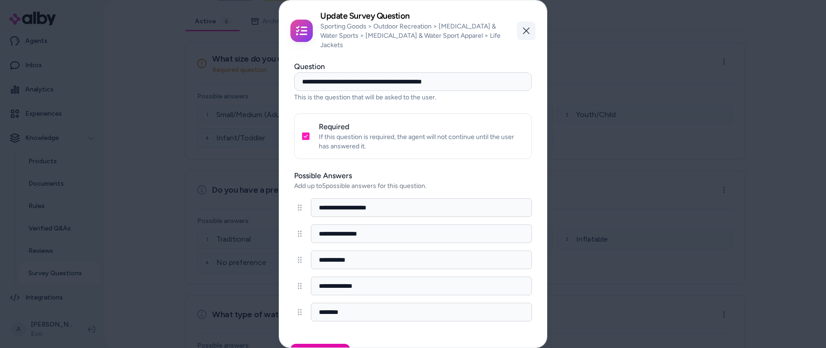
click at [524, 27] on icon "button" at bounding box center [525, 30] width 7 height 7
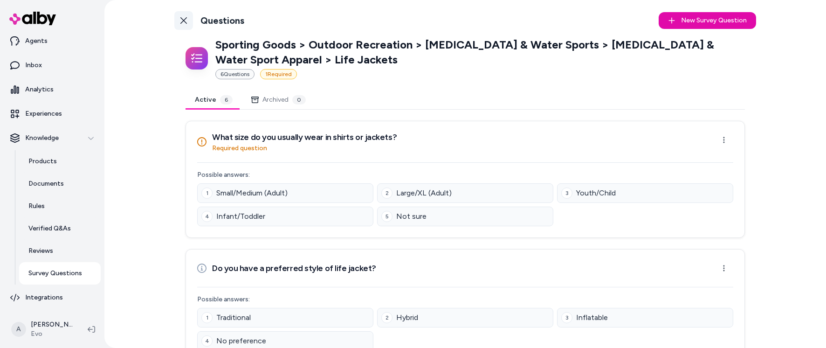
click at [184, 21] on icon at bounding box center [183, 20] width 7 height 7
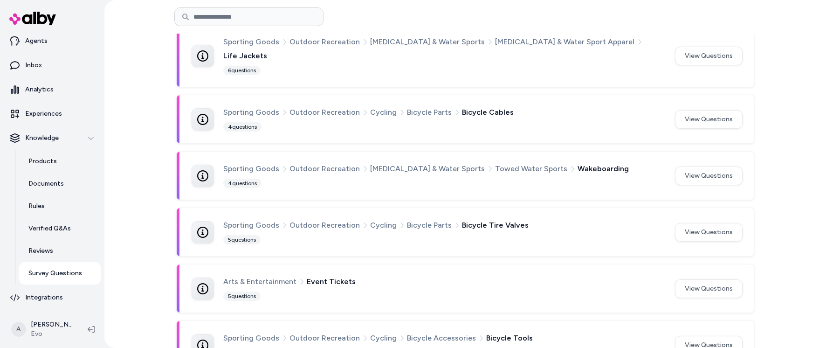
scroll to position [189, 0]
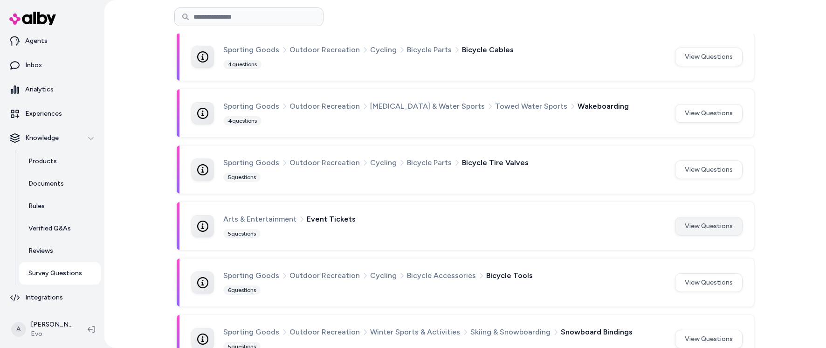
click at [719, 217] on button "View Questions" at bounding box center [709, 226] width 68 height 19
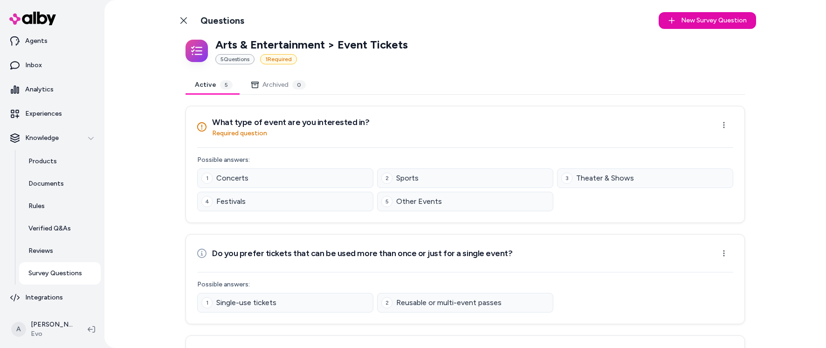
drag, startPoint x: 344, startPoint y: 41, endPoint x: 340, endPoint y: 42, distance: 4.8
click at [344, 41] on p "Arts & Entertainment > Event Tickets" at bounding box center [311, 44] width 192 height 15
drag, startPoint x: 330, startPoint y: 45, endPoint x: 451, endPoint y: 44, distance: 121.1
click at [451, 44] on div "Arts & Entertainment > Event Tickets 5 Question s 1 Required" at bounding box center [464, 50] width 559 height 27
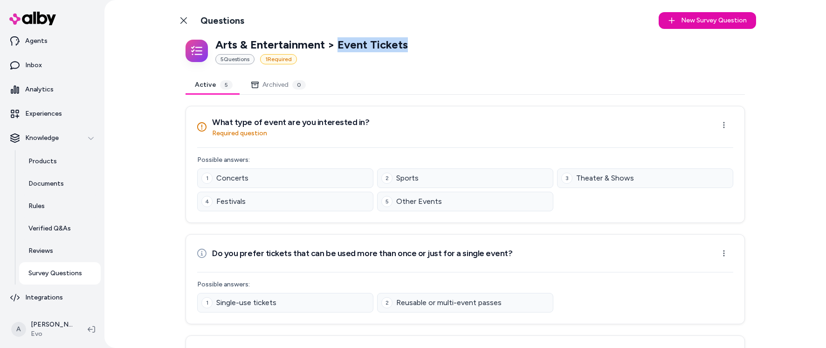
drag, startPoint x: 335, startPoint y: 46, endPoint x: 431, endPoint y: 46, distance: 95.5
click at [431, 46] on div "Arts & Entertainment > Event Tickets 5 Question s 1 Required" at bounding box center [464, 50] width 559 height 27
click at [361, 51] on p "Arts & Entertainment > Event Tickets" at bounding box center [311, 44] width 192 height 15
click at [362, 51] on p "Arts & Entertainment > Event Tickets" at bounding box center [311, 44] width 192 height 15
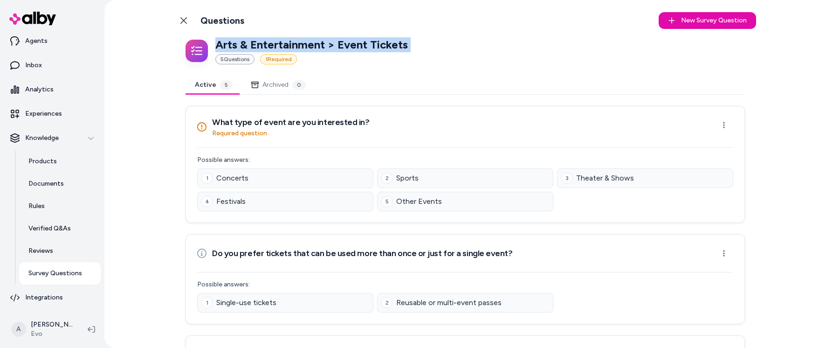
click at [397, 47] on p "Arts & Entertainment > Event Tickets" at bounding box center [311, 44] width 192 height 15
click at [397, 46] on p "Arts & Entertainment > Event Tickets" at bounding box center [311, 44] width 192 height 15
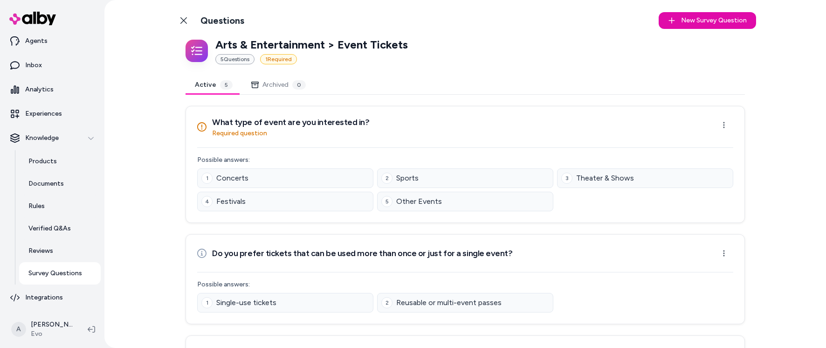
click at [415, 44] on div "Arts & Entertainment > Event Tickets 5 Question s 1 Required" at bounding box center [464, 50] width 559 height 27
click at [349, 48] on p "Arts & Entertainment > Event Tickets" at bounding box center [311, 44] width 192 height 15
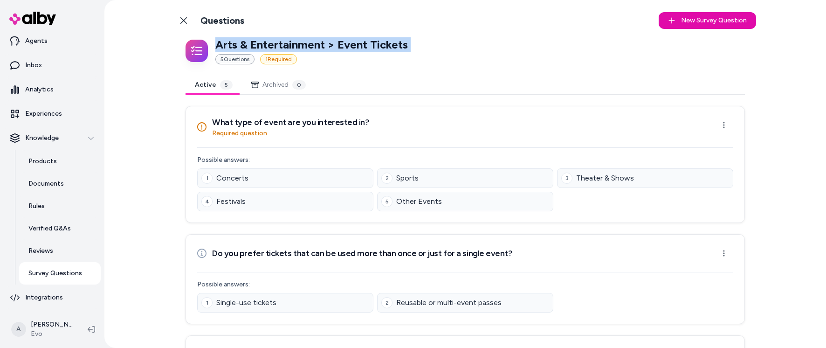
click at [349, 48] on p "Arts & Entertainment > Event Tickets" at bounding box center [311, 44] width 192 height 15
click at [372, 47] on p "Arts & Entertainment > Event Tickets" at bounding box center [311, 44] width 192 height 15
click at [69, 265] on link "Survey Questions" at bounding box center [60, 273] width 82 height 22
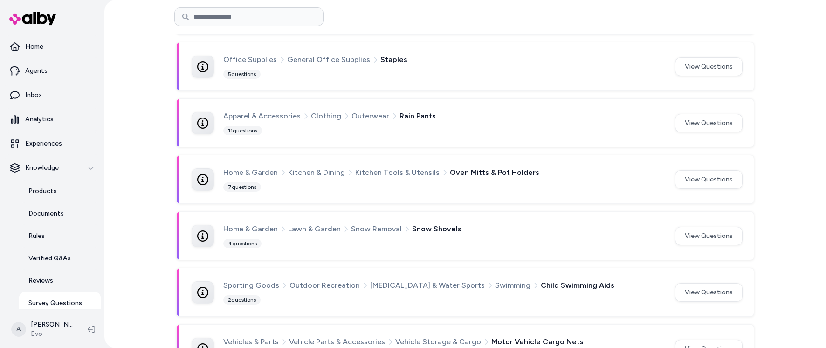
scroll to position [30, 0]
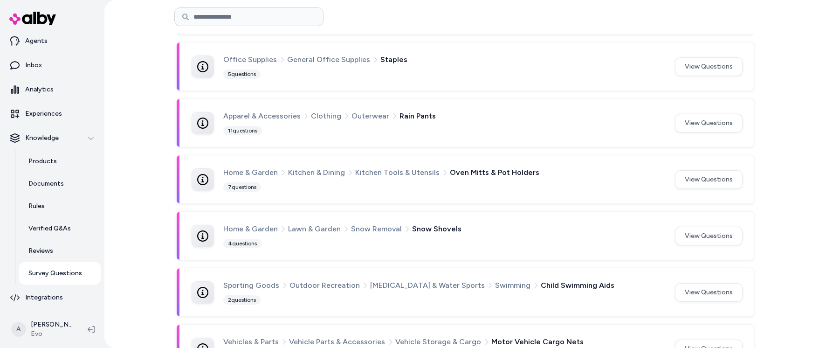
click at [427, 223] on span "Snow Shovels" at bounding box center [436, 229] width 49 height 12
click at [416, 223] on span "Snow Shovels" at bounding box center [436, 229] width 49 height 12
click at [412, 223] on span "Snow Shovels" at bounding box center [436, 229] width 49 height 12
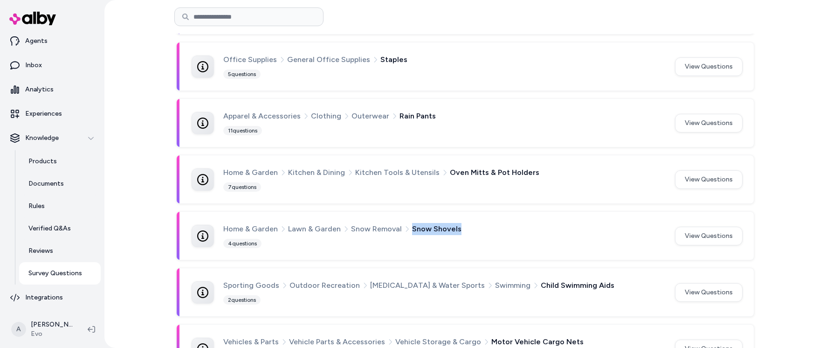
drag, startPoint x: 404, startPoint y: 212, endPoint x: 469, endPoint y: 216, distance: 64.5
click at [469, 223] on div "Home & Garden Lawn & Garden Snow Removal Snow Shovels" at bounding box center [443, 229] width 440 height 12
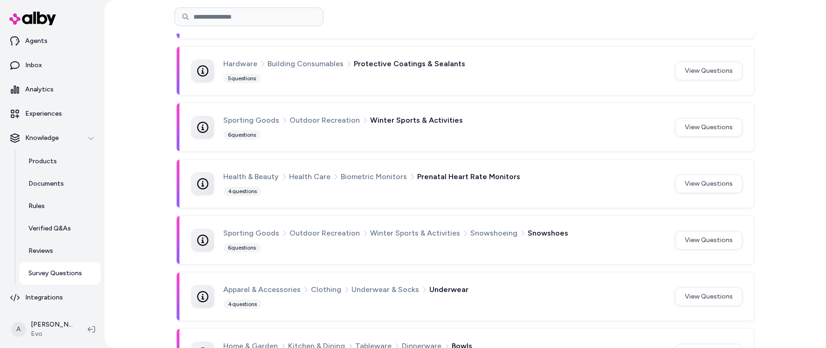
scroll to position [19485, 0]
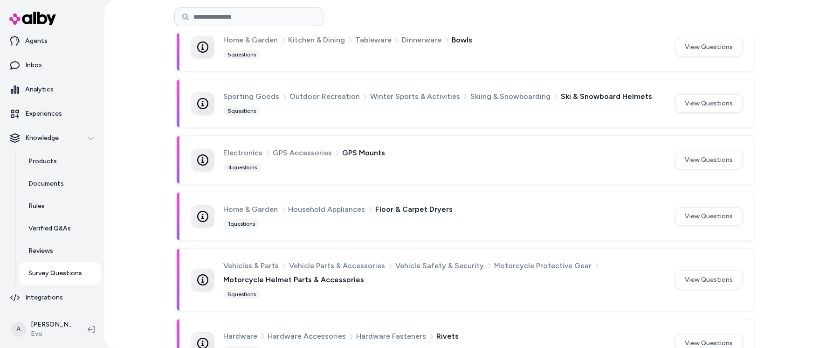
click at [250, 23] on input at bounding box center [248, 16] width 149 height 19
type input "******"
